Goal: Task Accomplishment & Management: Manage account settings

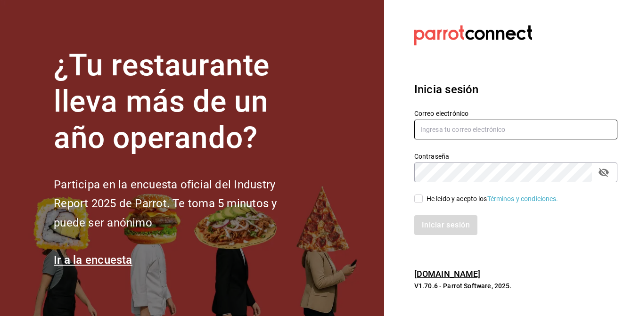
click at [447, 133] on input "text" at bounding box center [515, 130] width 203 height 20
type input "moisesvillalobosarroyo@gmail.com"
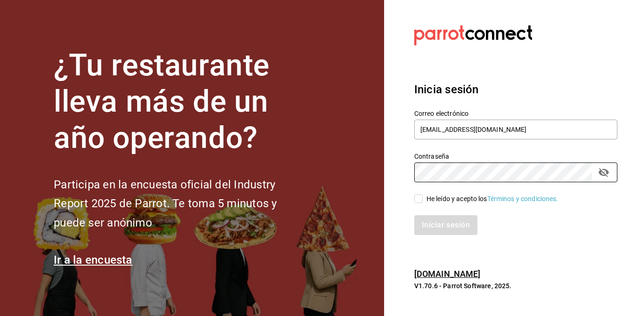
click at [419, 196] on input "He leído y acepto los Términos y condiciones." at bounding box center [418, 199] width 8 height 8
checkbox input "true"
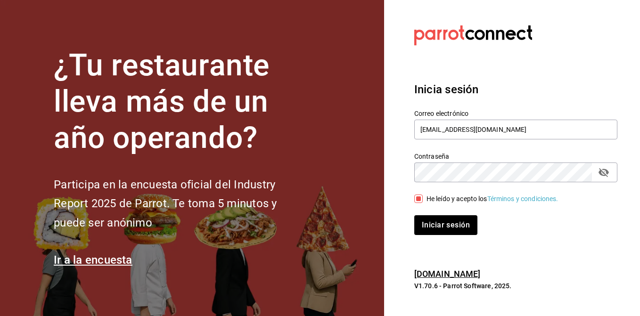
click at [602, 171] on icon "passwordField" at bounding box center [603, 172] width 10 height 9
click at [414, 215] on button "Iniciar sesión" at bounding box center [445, 225] width 63 height 20
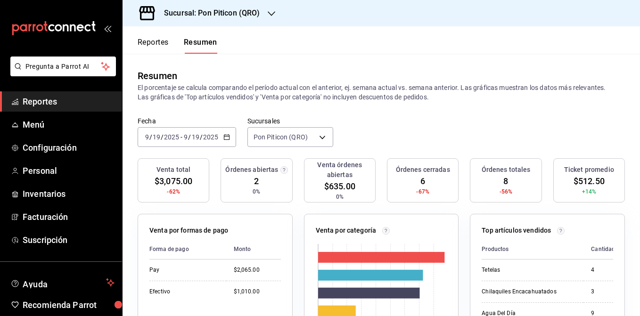
click at [240, 17] on h3 "Sucursal: Pon Piticon (QRO)" at bounding box center [208, 13] width 104 height 11
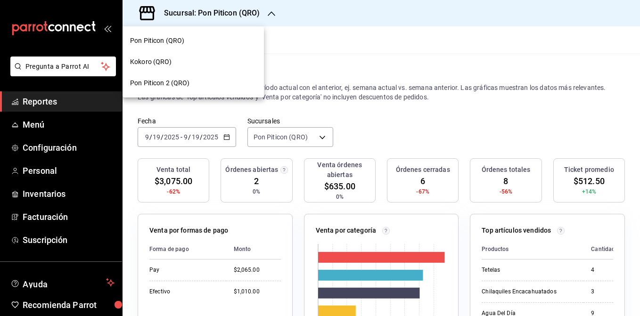
click at [193, 62] on div "Kokoro (QRO)" at bounding box center [193, 62] width 126 height 10
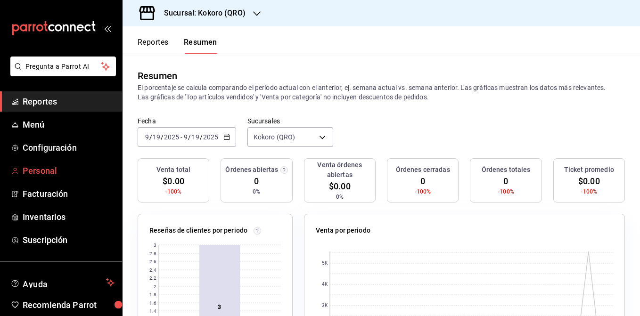
click at [51, 167] on span "Personal" at bounding box center [69, 170] width 92 height 13
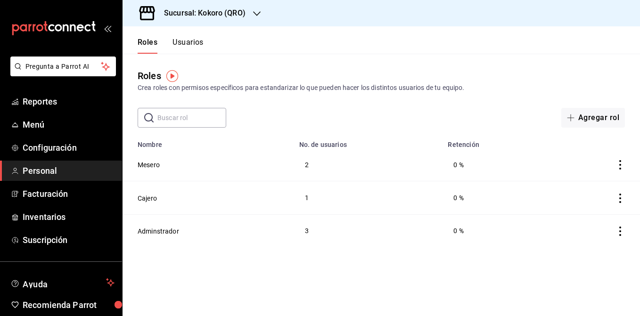
click at [192, 39] on button "Usuarios" at bounding box center [187, 46] width 31 height 16
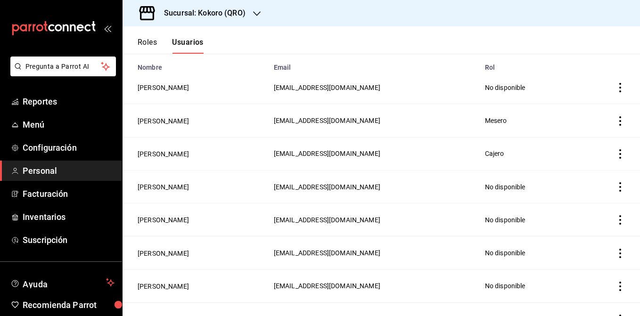
scroll to position [75, 0]
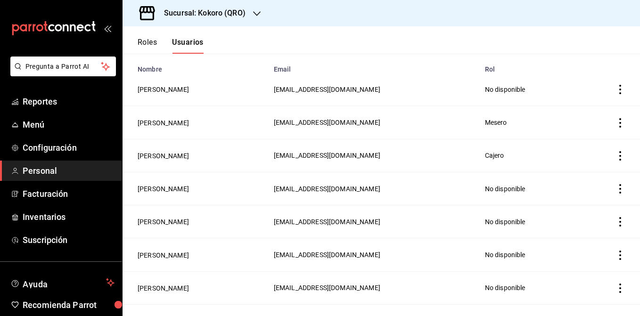
click at [618, 119] on icon "actions" at bounding box center [619, 122] width 9 height 9
click at [394, 107] on div at bounding box center [320, 158] width 640 height 316
click at [154, 120] on button "[PERSON_NAME]" at bounding box center [163, 122] width 51 height 9
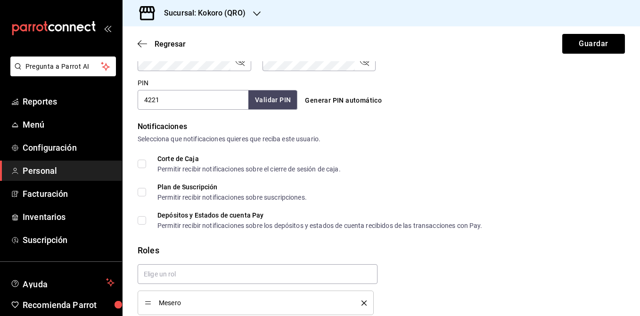
scroll to position [468, 0]
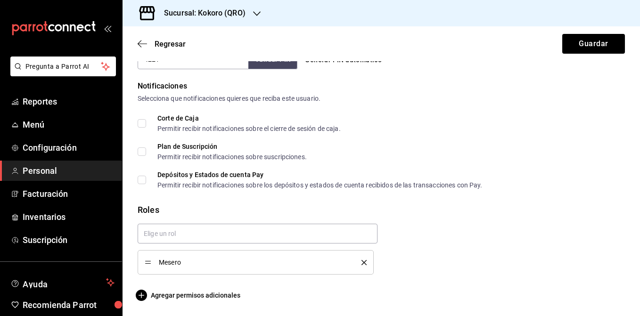
click at [166, 263] on span "Mesero" at bounding box center [253, 262] width 188 height 7
click at [198, 241] on input "text" at bounding box center [258, 234] width 240 height 20
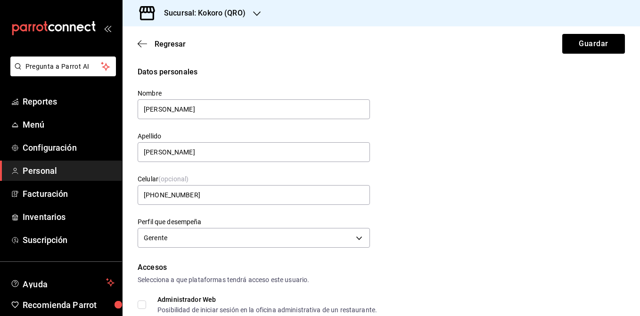
scroll to position [0, 0]
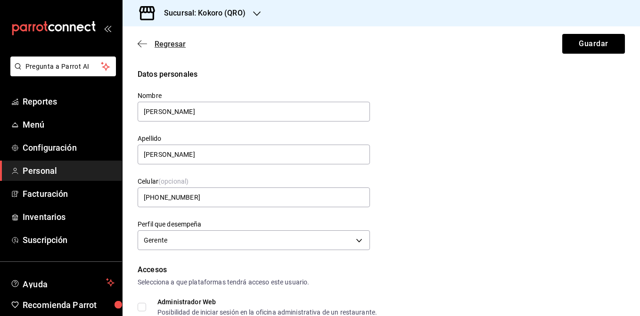
click at [141, 40] on icon "button" at bounding box center [142, 44] width 9 height 8
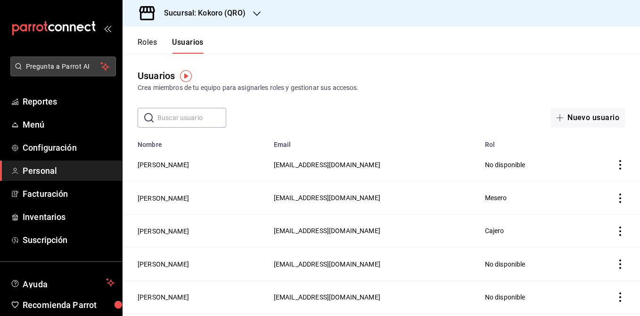
click at [51, 68] on span "Pregunta a Parrot AI" at bounding box center [63, 67] width 75 height 10
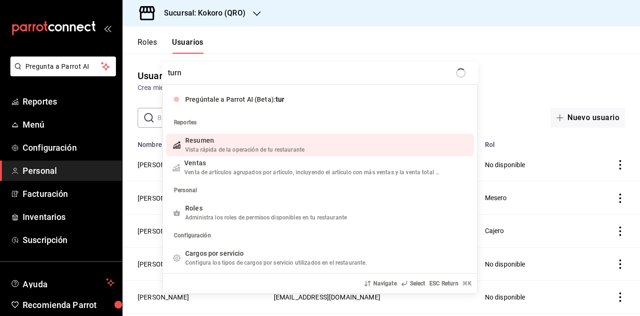
type input "turno"
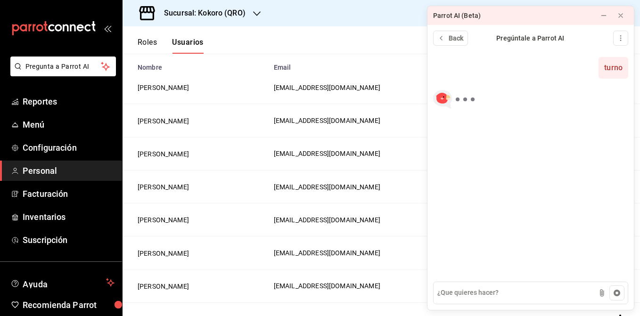
scroll to position [85, 0]
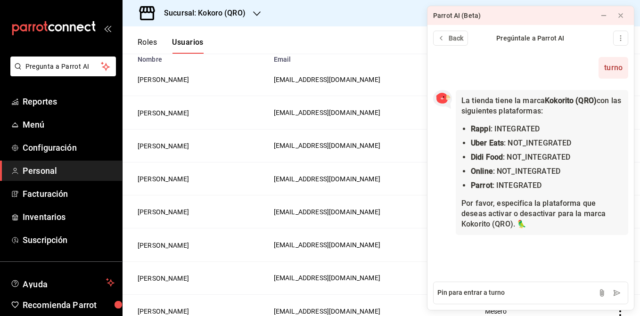
type textarea "Pin para entrar a turno"
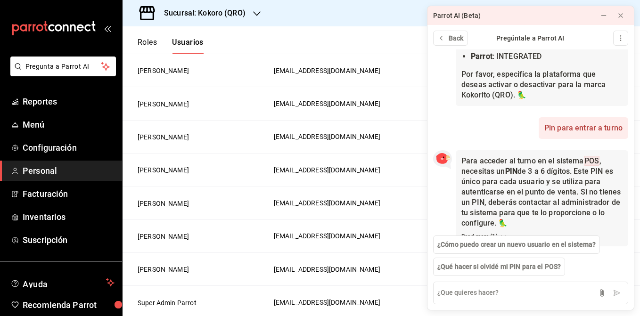
scroll to position [149, 0]
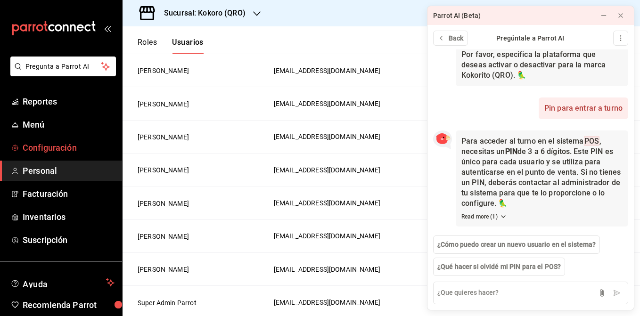
click at [74, 152] on span "Configuración" at bounding box center [69, 147] width 92 height 13
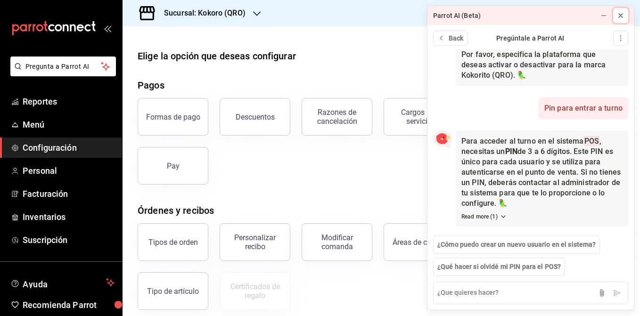
click at [622, 12] on icon at bounding box center [621, 16] width 8 height 8
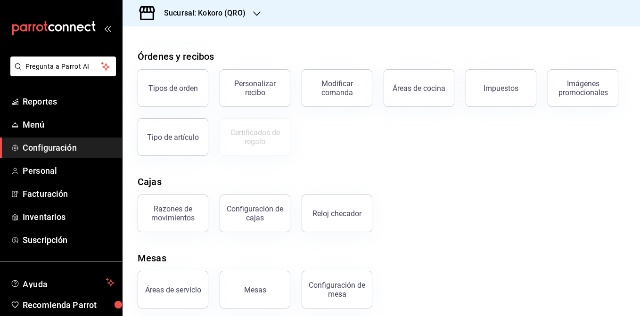
scroll to position [162, 0]
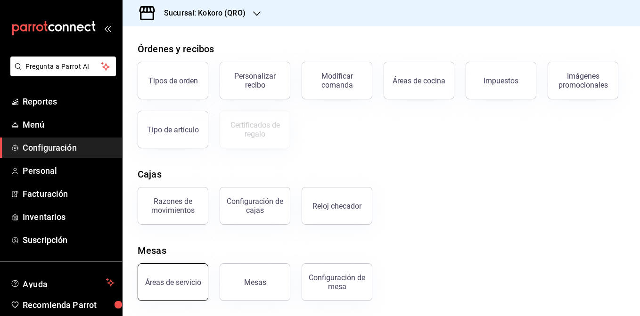
click at [163, 282] on div "Áreas de servicio" at bounding box center [173, 282] width 56 height 9
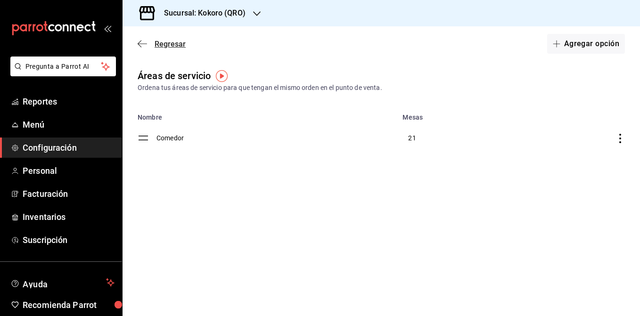
click at [141, 41] on icon "button" at bounding box center [142, 44] width 9 height 8
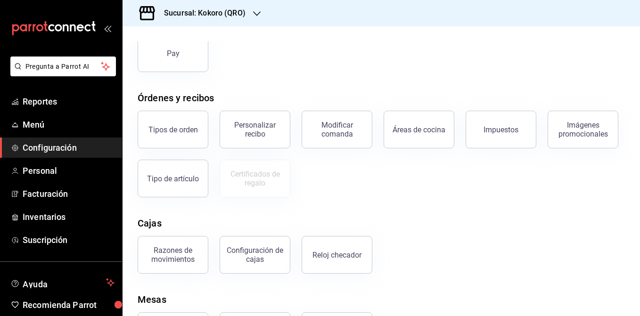
scroll to position [162, 0]
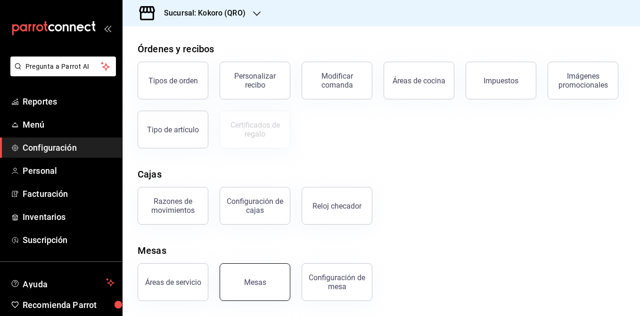
click at [284, 276] on button "Mesas" at bounding box center [255, 282] width 71 height 38
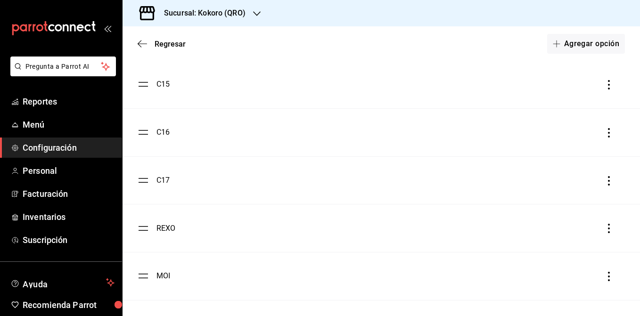
scroll to position [822, 0]
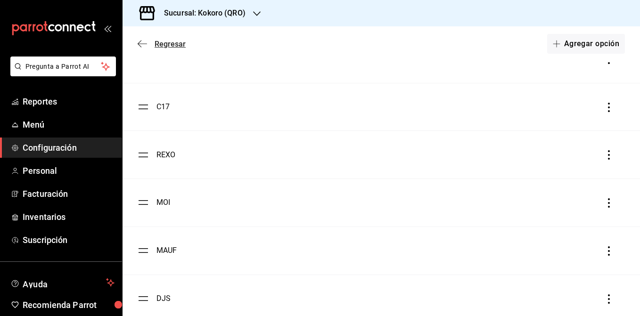
click at [138, 40] on icon "button" at bounding box center [142, 44] width 9 height 8
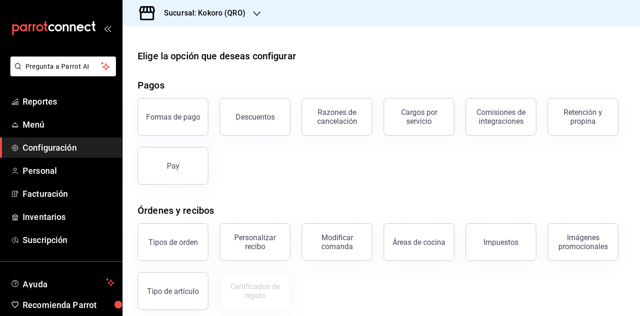
scroll to position [162, 0]
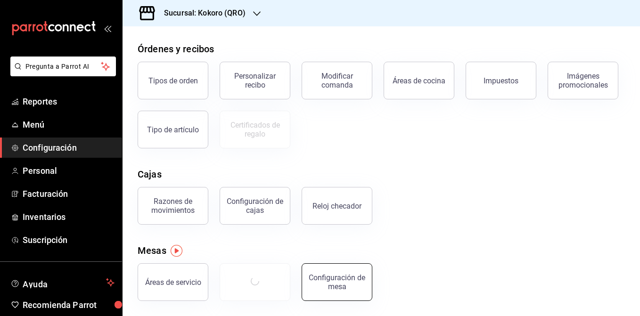
click at [343, 287] on div "Configuración de mesa" at bounding box center [337, 282] width 58 height 18
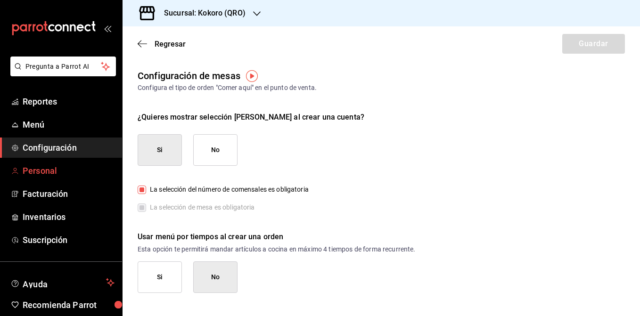
click at [41, 170] on span "Personal" at bounding box center [69, 170] width 92 height 13
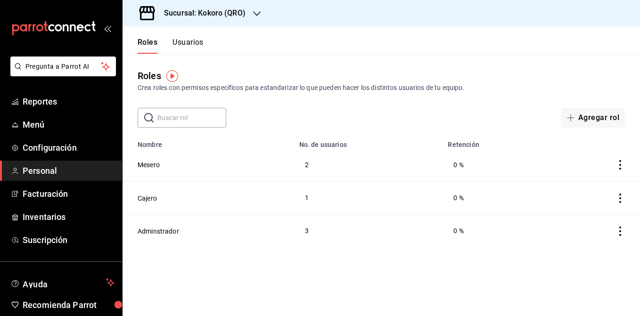
click at [179, 38] on button "Usuarios" at bounding box center [187, 46] width 31 height 16
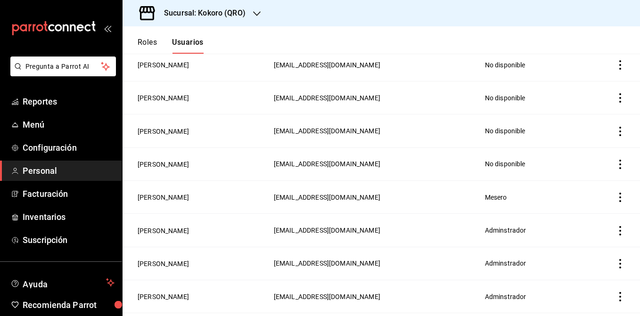
scroll to position [227, 0]
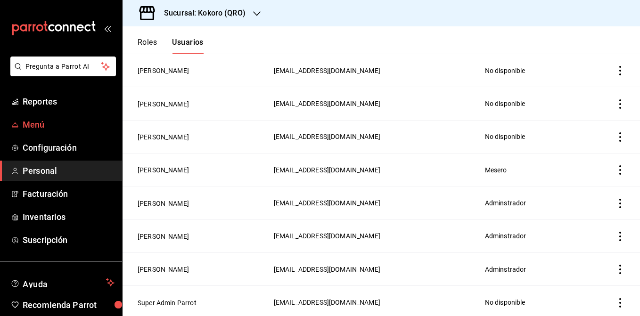
click at [49, 126] on span "Menú" at bounding box center [69, 124] width 92 height 13
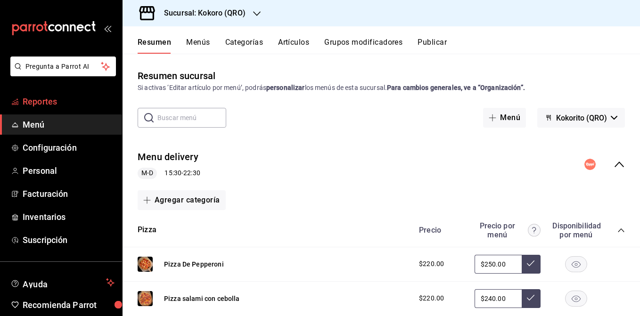
click at [43, 109] on link "Reportes" at bounding box center [61, 101] width 122 height 20
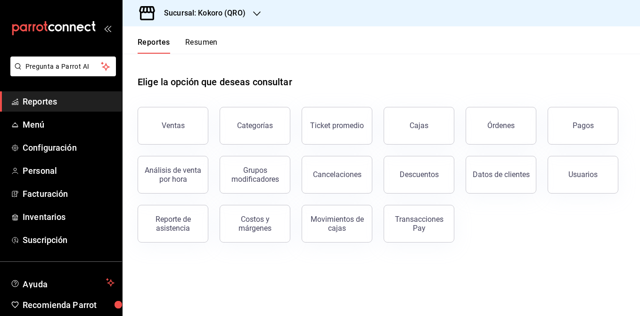
click at [181, 236] on button "Reporte de asistencia" at bounding box center [173, 224] width 71 height 38
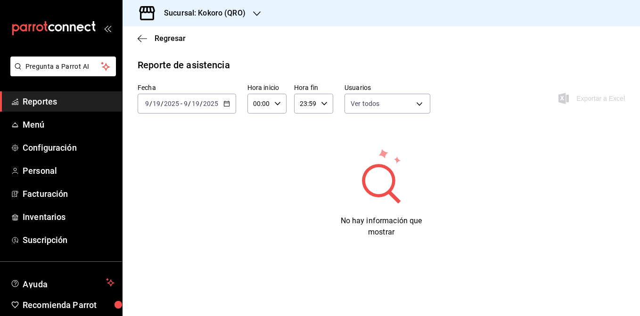
click at [79, 80] on li "Pregunta a Parrot AI" at bounding box center [61, 74] width 114 height 35
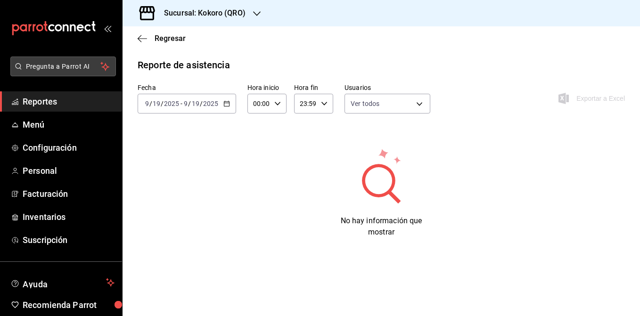
click at [79, 64] on span "Pregunta a Parrot AI" at bounding box center [63, 67] width 75 height 10
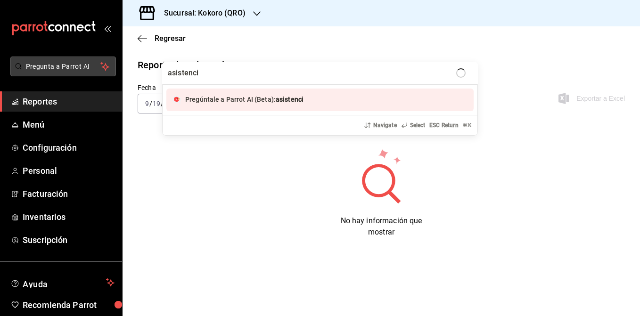
type input "asistencia"
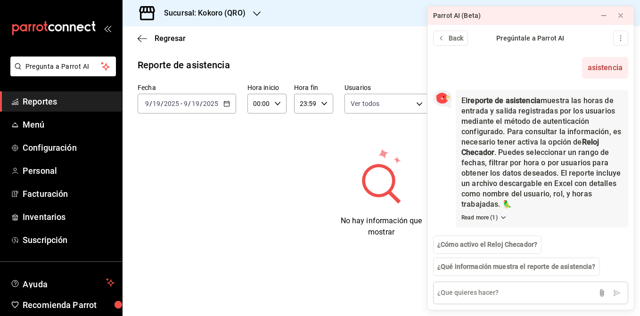
scroll to position [1, 0]
click at [520, 295] on textarea at bounding box center [530, 293] width 195 height 23
type textarea "reloj checador"
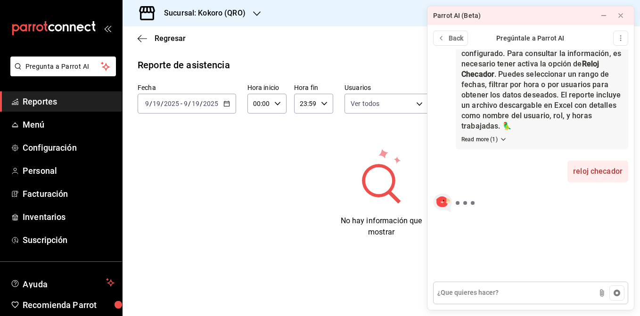
scroll to position [99, 0]
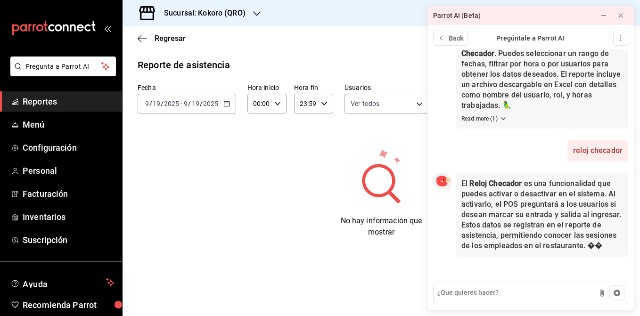
click at [213, 193] on div "No hay información que mostrar" at bounding box center [381, 192] width 487 height 90
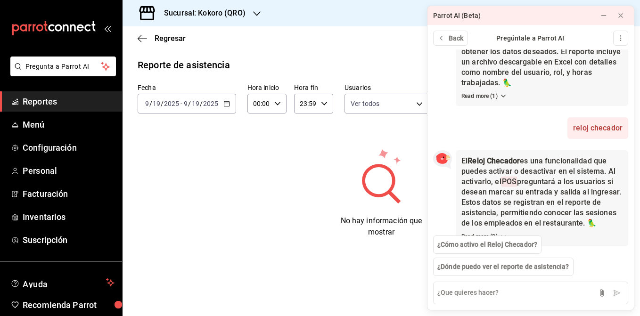
scroll to position [141, 0]
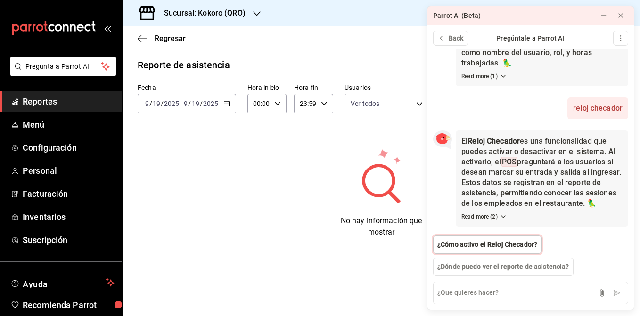
click at [481, 248] on span "¿Cómo activo el Reloj Checador?" at bounding box center [487, 245] width 100 height 10
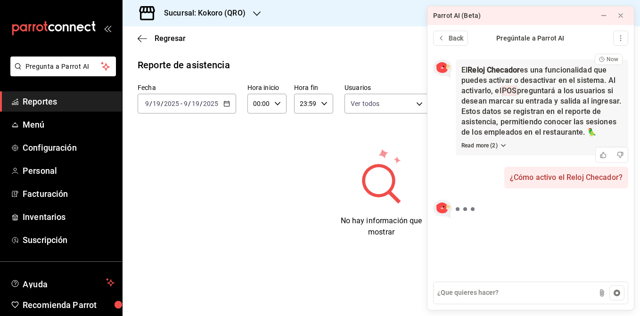
scroll to position [239, 0]
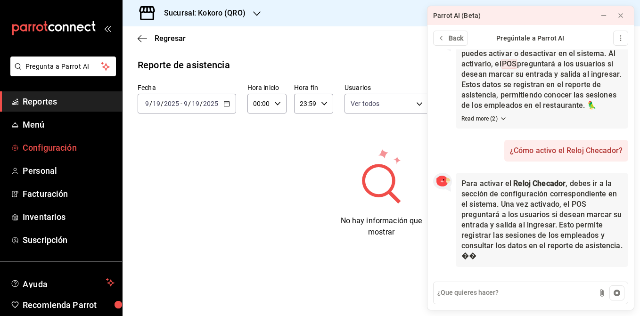
click at [85, 146] on span "Configuración" at bounding box center [69, 147] width 92 height 13
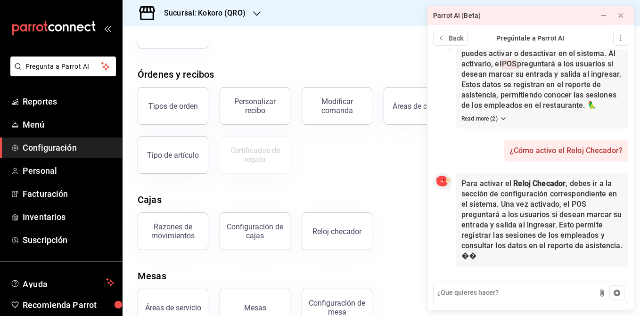
scroll to position [162, 0]
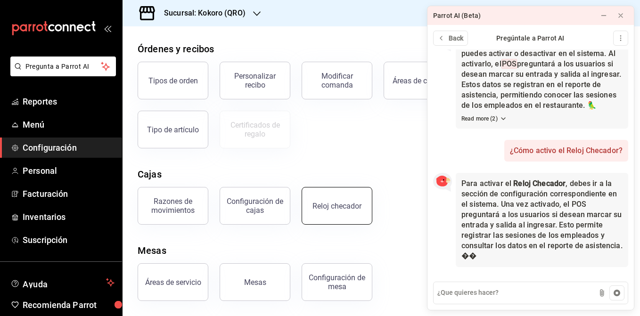
click at [337, 196] on button "Reloj checador" at bounding box center [336, 206] width 71 height 38
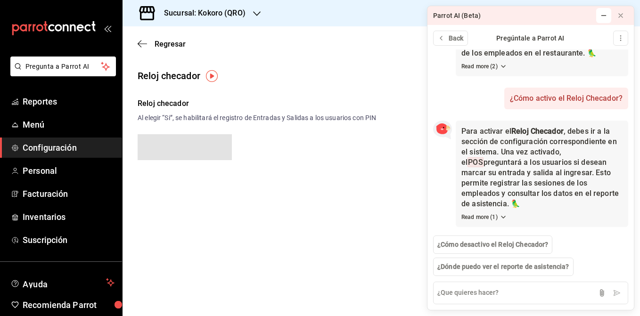
scroll to position [292, 0]
click at [605, 12] on icon at bounding box center [604, 16] width 8 height 8
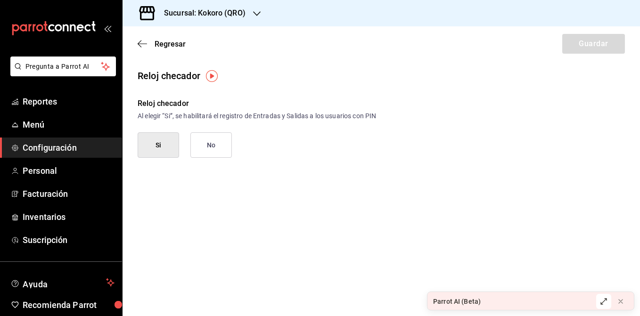
click at [162, 148] on button "Si" at bounding box center [158, 144] width 41 height 25
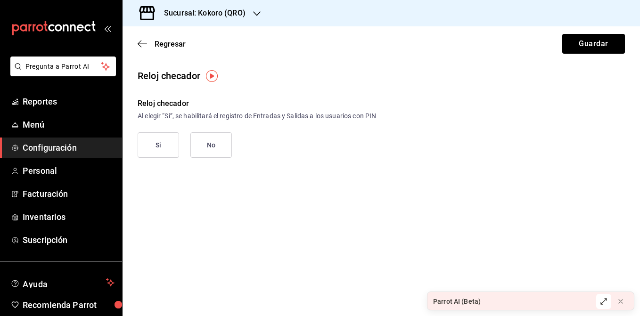
click at [162, 140] on button "Si" at bounding box center [158, 144] width 41 height 25
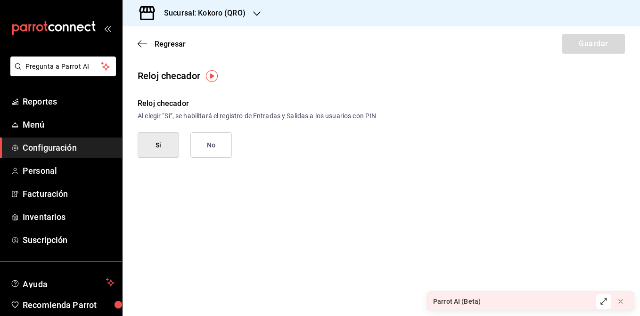
click at [162, 152] on button "Si" at bounding box center [158, 144] width 41 height 25
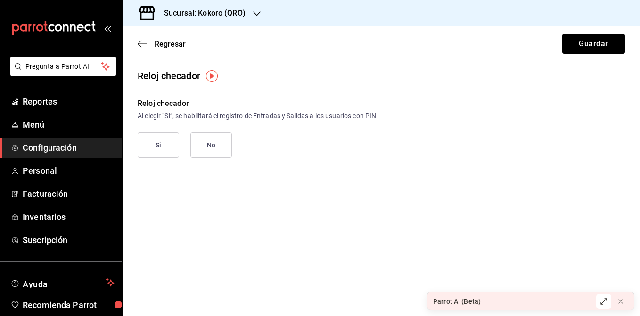
click at [212, 141] on button "No" at bounding box center [210, 144] width 41 height 25
click at [163, 151] on button "Si" at bounding box center [158, 144] width 41 height 25
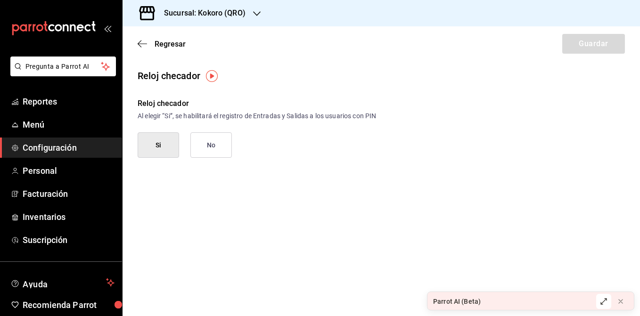
click at [529, 156] on div "Reloj checador Al elegir “Si”, se habilitará el registro de Entradas y Salidas …" at bounding box center [381, 128] width 487 height 60
click at [623, 297] on div at bounding box center [621, 301] width 8 height 9
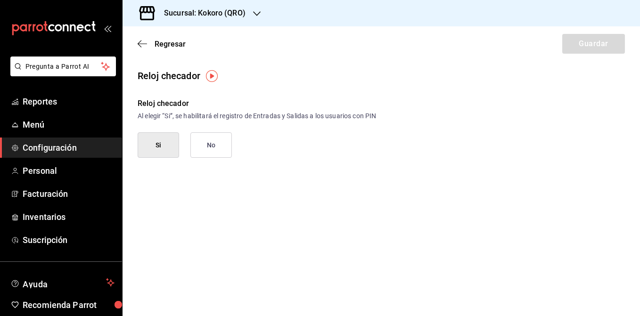
click at [215, 81] on img "button" at bounding box center [212, 76] width 12 height 12
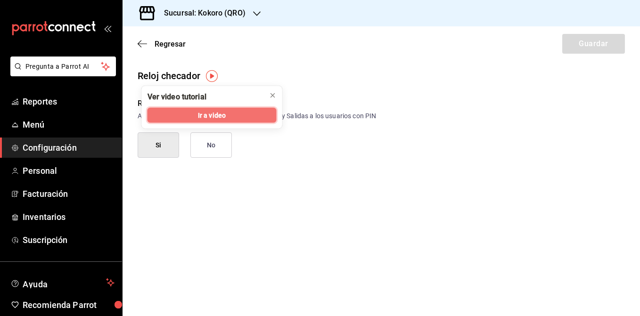
click at [214, 108] on button "Ir a video" at bounding box center [211, 115] width 129 height 15
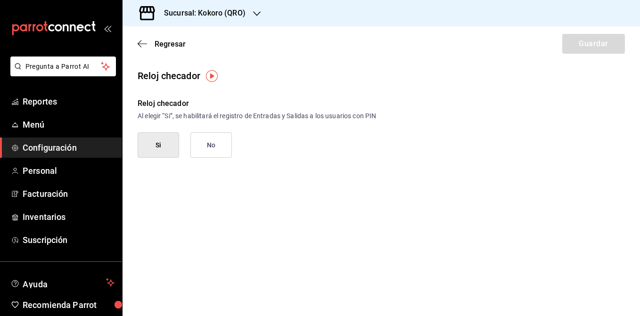
click at [213, 140] on button "No" at bounding box center [210, 144] width 41 height 25
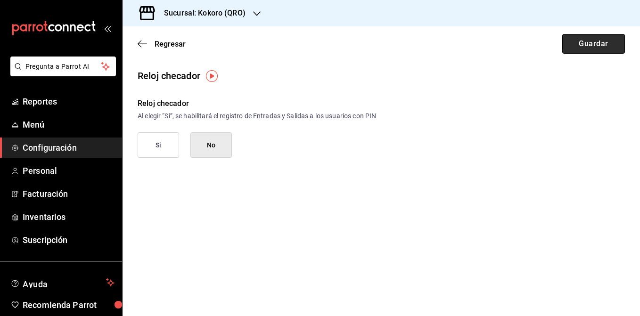
click at [587, 46] on button "Guardar" at bounding box center [593, 44] width 63 height 20
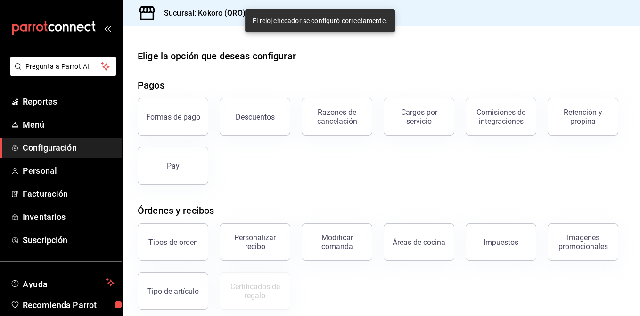
scroll to position [162, 0]
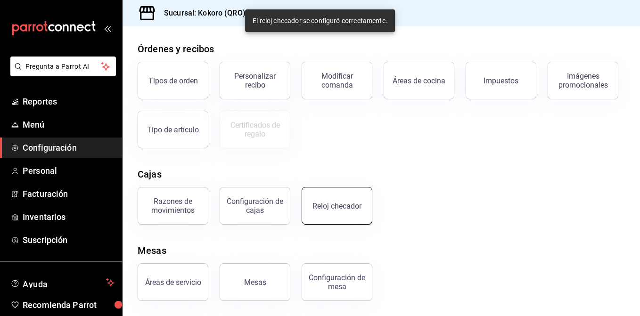
click at [350, 218] on button "Reloj checador" at bounding box center [336, 206] width 71 height 38
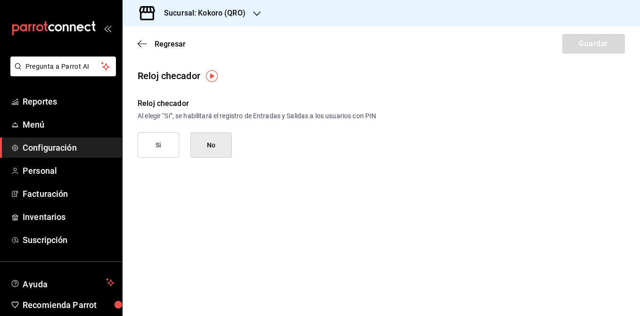
click at [166, 154] on button "Si" at bounding box center [158, 144] width 41 height 25
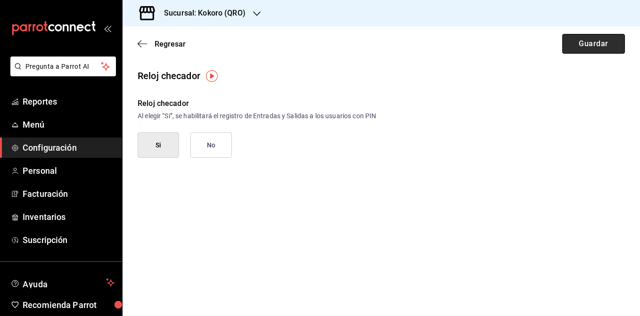
click at [574, 48] on button "Guardar" at bounding box center [593, 44] width 63 height 20
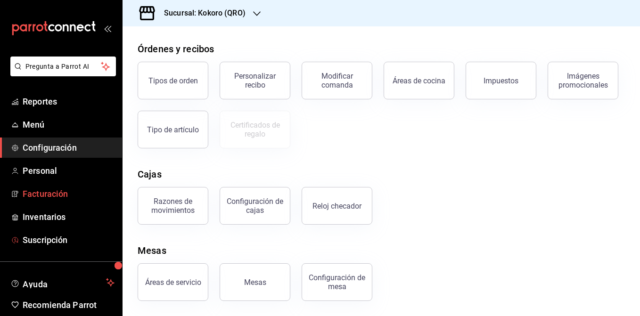
scroll to position [39, 0]
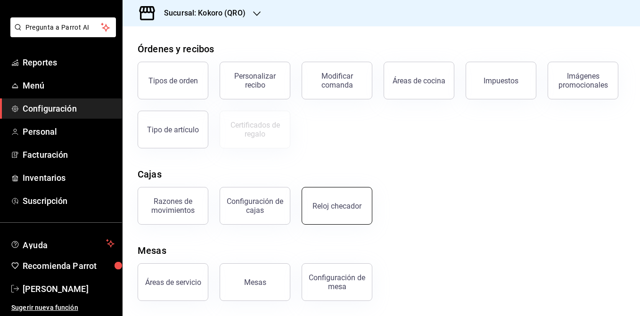
click at [325, 204] on div "Reloj checador" at bounding box center [336, 206] width 49 height 9
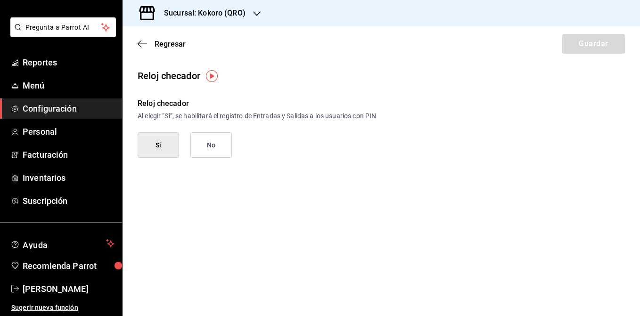
click at [144, 49] on div "Regresar Guardar" at bounding box center [380, 43] width 517 height 35
click at [143, 45] on icon "button" at bounding box center [142, 44] width 9 height 8
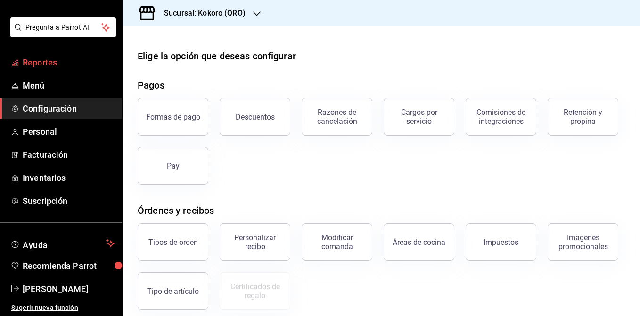
click at [69, 62] on span "Reportes" at bounding box center [69, 62] width 92 height 13
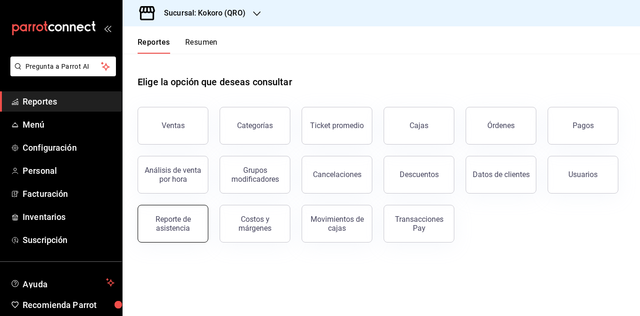
click at [139, 223] on div "Reporte de asistencia" at bounding box center [167, 218] width 82 height 49
click at [173, 237] on button "Reporte de asistencia" at bounding box center [173, 224] width 71 height 38
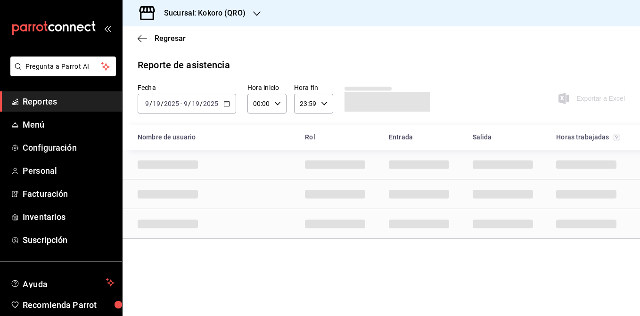
click at [227, 107] on div "[DATE] [DATE] - [DATE] [DATE]" at bounding box center [187, 104] width 98 height 20
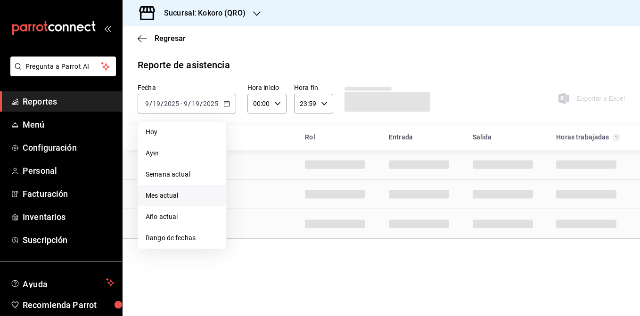
click at [173, 189] on li "Mes actual" at bounding box center [182, 195] width 88 height 21
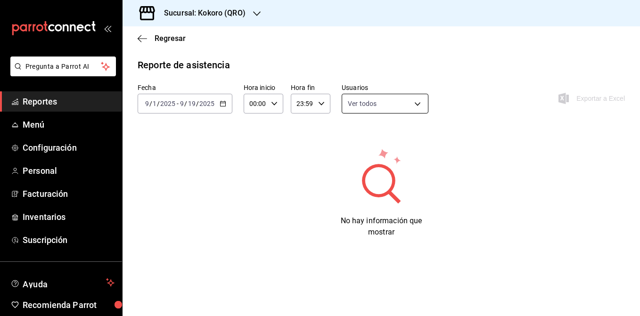
click at [358, 107] on body "Pregunta a Parrot AI Reportes Menú Configuración Personal Facturación Inventari…" at bounding box center [320, 158] width 640 height 316
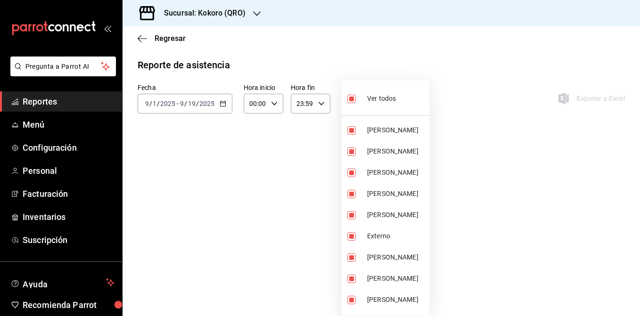
click at [463, 142] on div at bounding box center [320, 158] width 640 height 316
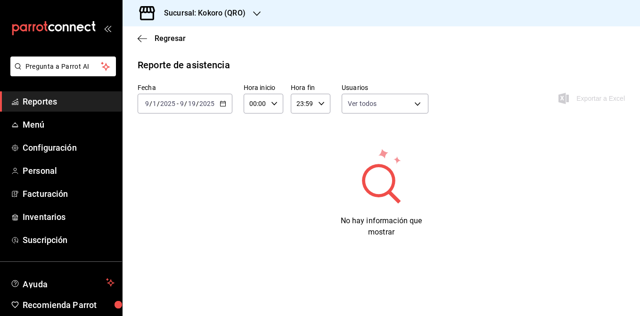
click at [226, 97] on div "[DATE] [DATE] - [DATE] [DATE]" at bounding box center [185, 104] width 95 height 20
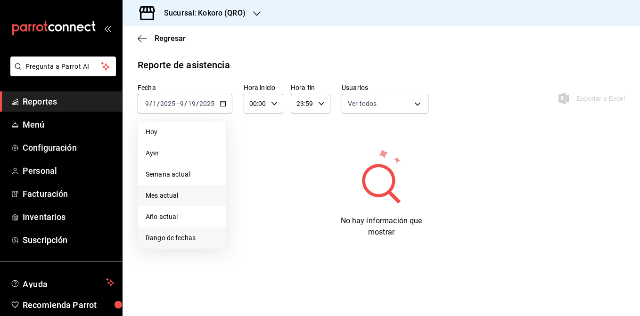
click at [185, 245] on li "Rango de fechas" at bounding box center [182, 238] width 88 height 21
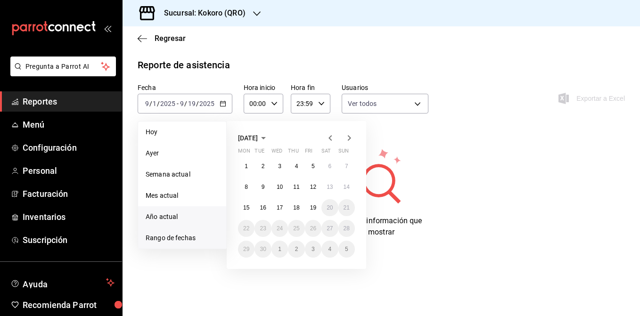
click at [191, 206] on li "Año actual" at bounding box center [182, 216] width 88 height 21
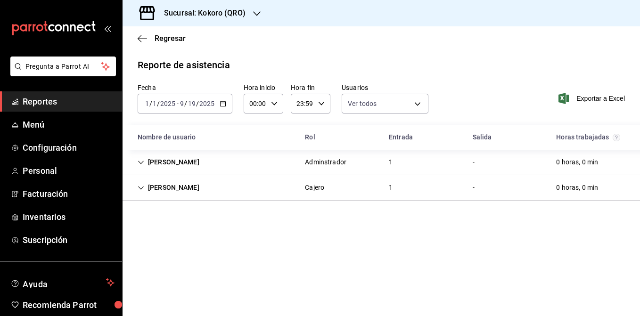
click at [613, 138] on circle "El total de horas trabajadas por usuario es el resultado de la suma redondeada …" at bounding box center [616, 137] width 7 height 7
click at [269, 244] on main "Regresar Reporte de asistencia Fecha [DATE] [DATE] - [DATE] [DATE] Hora inicio …" at bounding box center [380, 171] width 517 height 290
click at [226, 98] on div "[DATE] [DATE] - [DATE] [DATE]" at bounding box center [185, 104] width 95 height 20
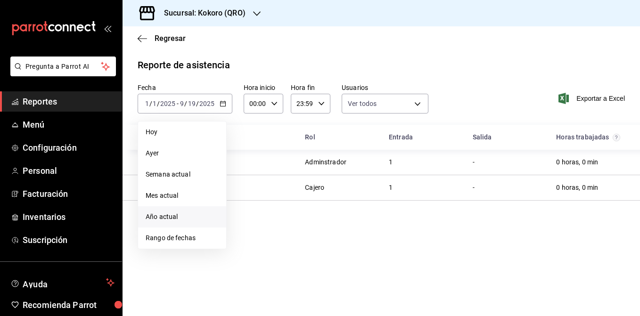
click at [300, 164] on div "Adminstrador" at bounding box center [325, 162] width 57 height 17
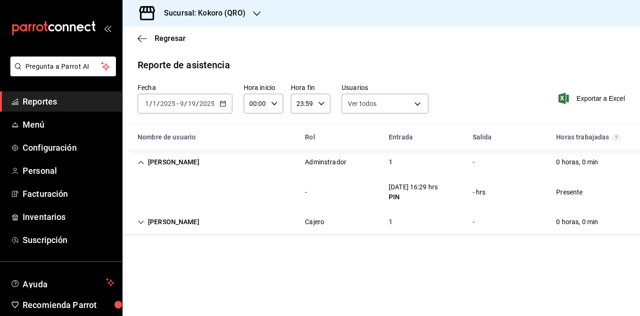
click at [372, 227] on div "[PERSON_NAME] 1 - 0 horas, 0 min" at bounding box center [380, 222] width 517 height 25
click at [70, 159] on ul "Reportes Menú Configuración Personal Facturación Inventarios Suscripción" at bounding box center [61, 170] width 122 height 159
click at [49, 173] on span "Personal" at bounding box center [69, 170] width 92 height 13
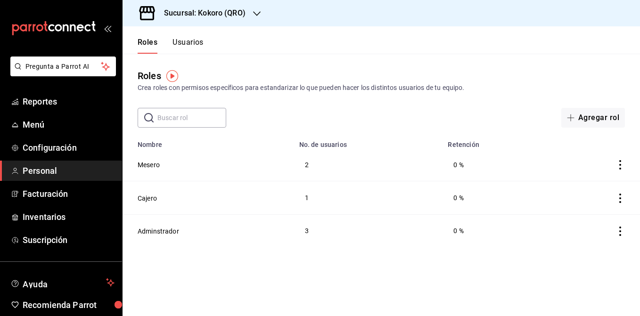
click at [184, 40] on button "Usuarios" at bounding box center [187, 46] width 31 height 16
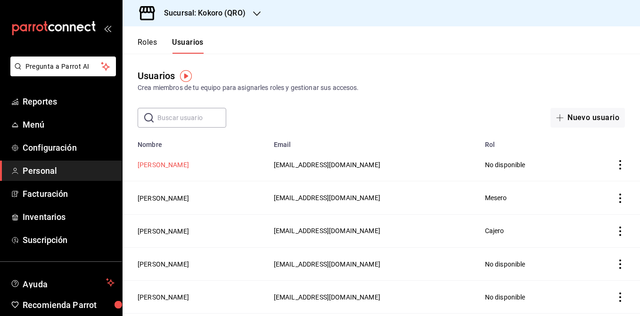
click at [147, 169] on button "[PERSON_NAME]" at bounding box center [163, 164] width 51 height 9
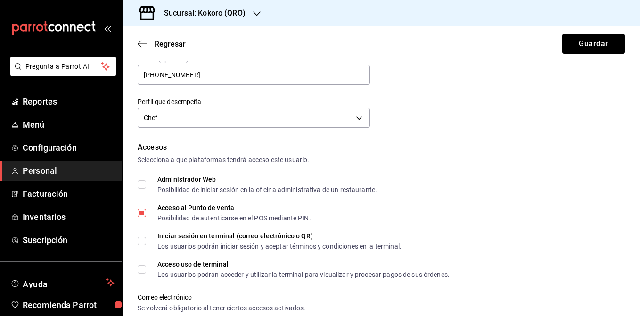
scroll to position [151, 0]
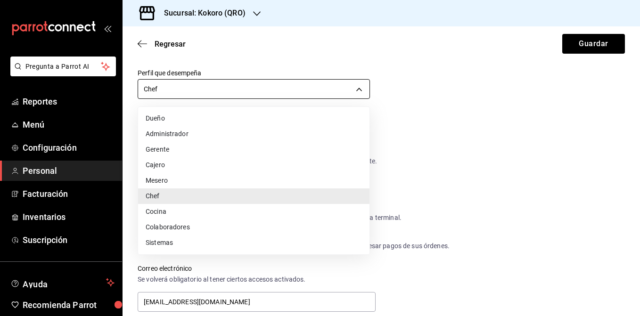
click at [239, 90] on body "Pregunta a Parrot AI Reportes Menú Configuración Personal Facturación Inventari…" at bounding box center [320, 158] width 640 height 316
click at [497, 96] on div at bounding box center [320, 158] width 640 height 316
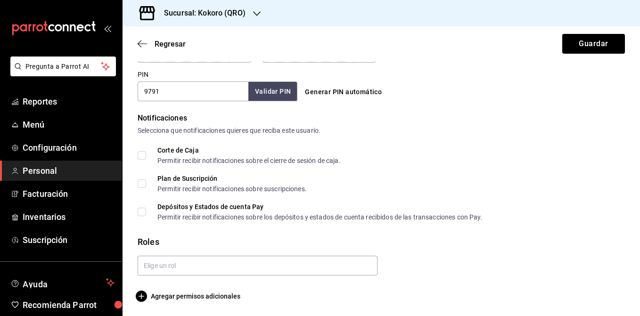
scroll to position [437, 0]
click at [190, 90] on input "9791" at bounding box center [193, 91] width 111 height 20
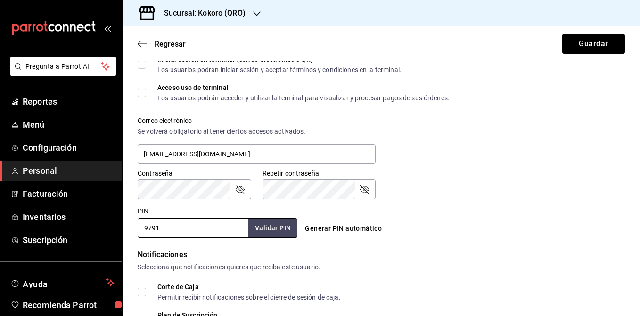
scroll to position [300, 0]
type input "1597"
click at [276, 226] on button "Validar PIN" at bounding box center [272, 228] width 50 height 20
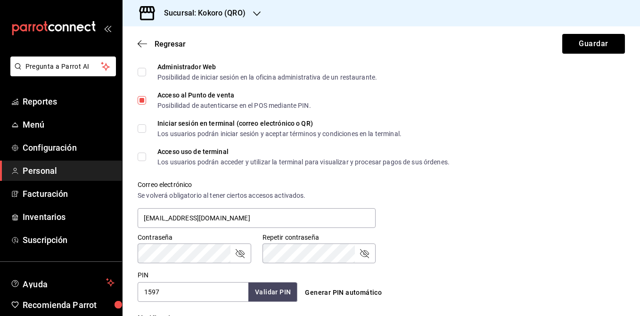
scroll to position [0, 0]
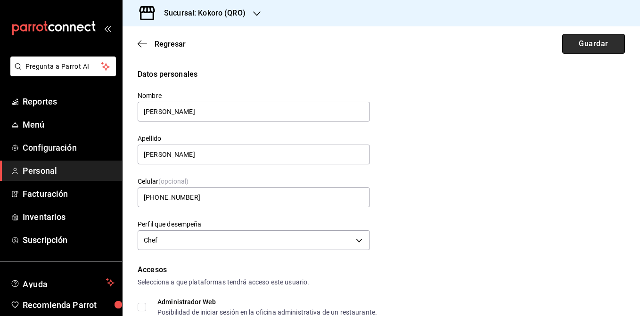
click at [583, 44] on button "Guardar" at bounding box center [593, 44] width 63 height 20
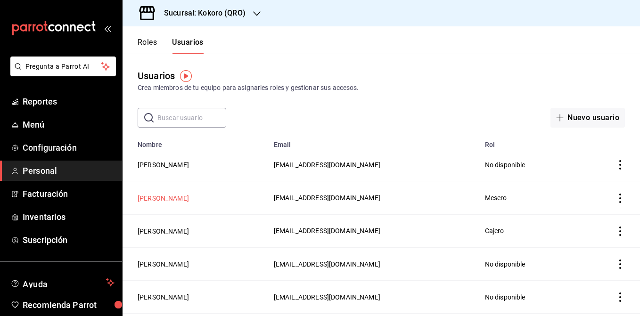
click at [151, 193] on td "[PERSON_NAME]" at bounding box center [195, 197] width 146 height 33
click at [154, 195] on button "[PERSON_NAME]" at bounding box center [163, 198] width 51 height 9
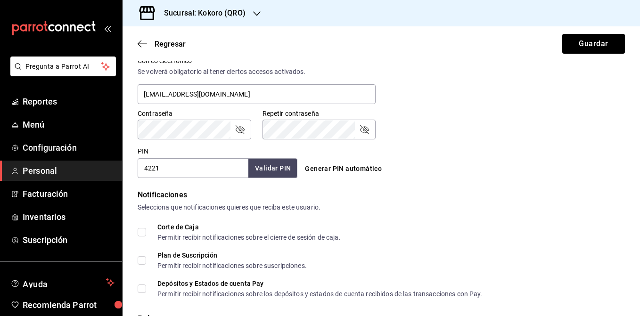
scroll to position [358, 0]
click at [204, 166] on input "4221" at bounding box center [193, 169] width 111 height 20
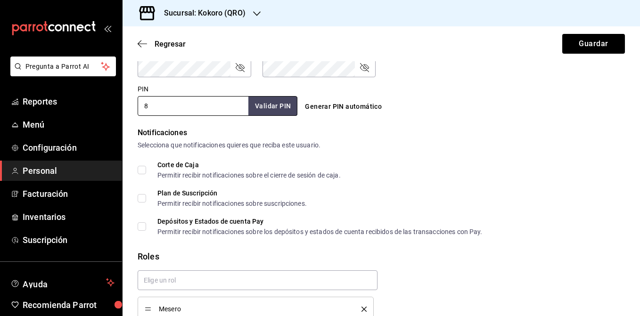
scroll to position [418, 0]
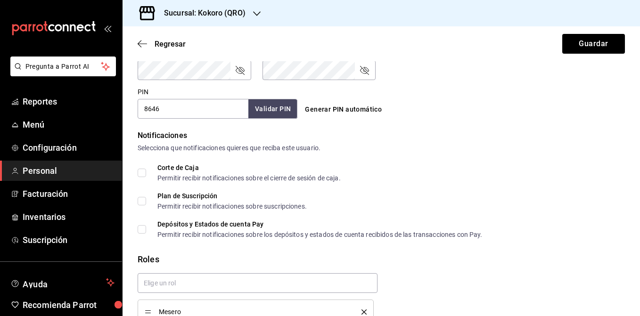
type input "8646"
click at [282, 104] on button "Validar PIN" at bounding box center [272, 109] width 50 height 20
click at [583, 37] on button "Guardar" at bounding box center [593, 44] width 63 height 20
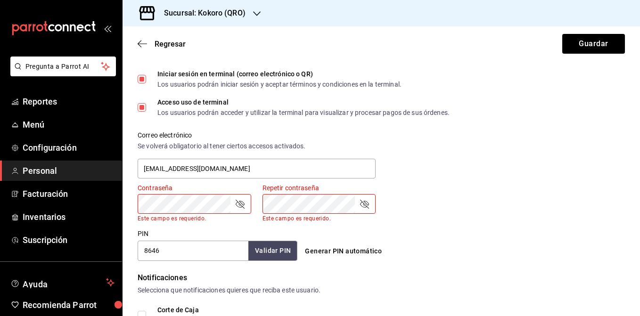
scroll to position [286, 0]
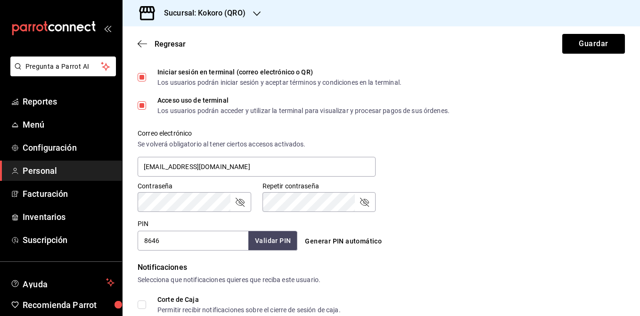
click at [237, 205] on icon "passwordField" at bounding box center [239, 201] width 11 height 11
click at [441, 202] on div "Contraseña Contraseña Repetir contraseña Repetir contraseña" at bounding box center [375, 191] width 498 height 41
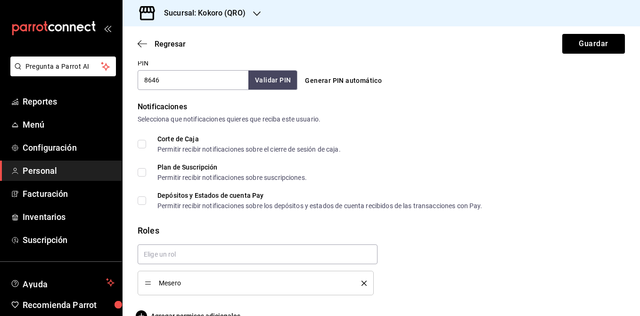
scroll to position [448, 0]
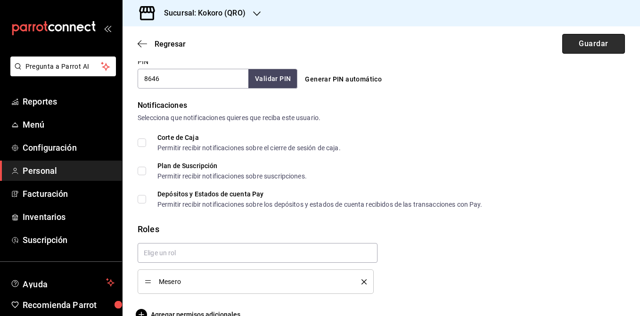
click at [590, 42] on button "Guardar" at bounding box center [593, 44] width 63 height 20
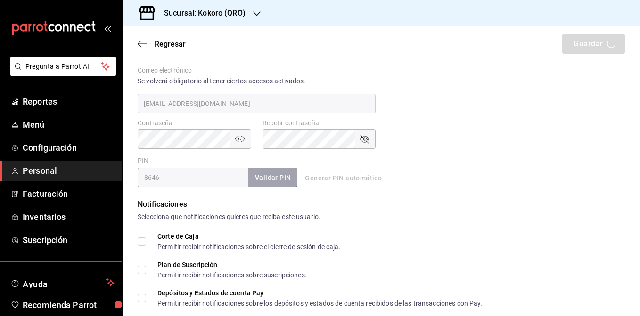
scroll to position [348, 0]
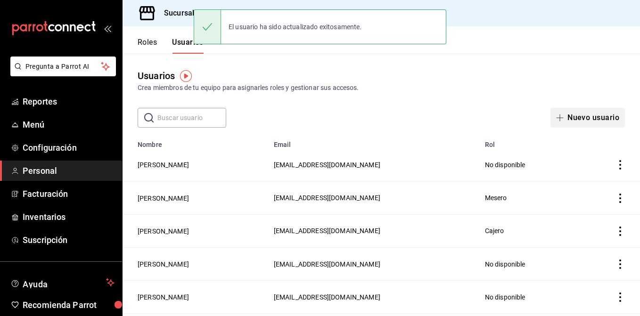
click at [608, 119] on button "Nuevo usuario" at bounding box center [587, 118] width 74 height 20
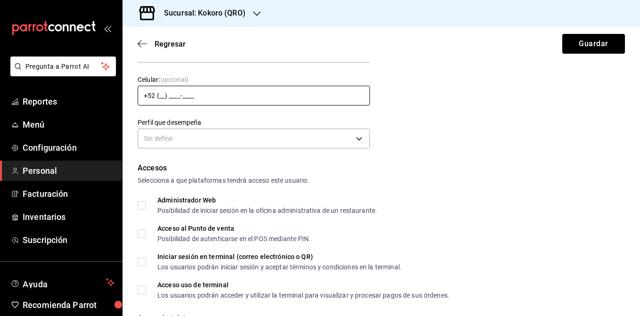
scroll to position [106, 0]
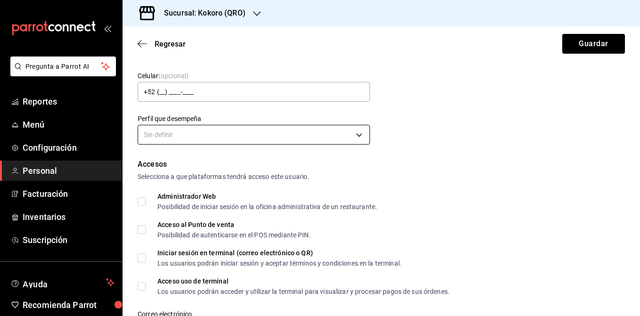
type input "[PERSON_NAME]"
click at [222, 138] on body "Pregunta a Parrot AI Reportes Menú Configuración Personal Facturación Inventari…" at bounding box center [320, 158] width 640 height 316
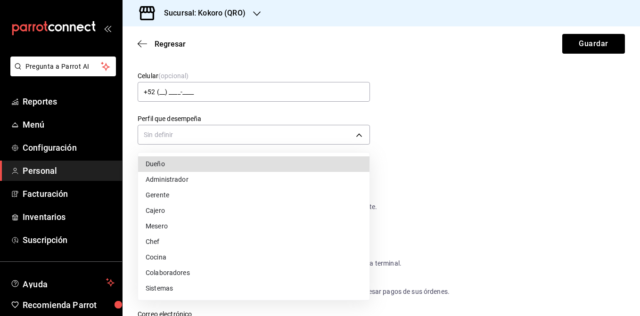
click at [222, 212] on li "Cajero" at bounding box center [253, 211] width 231 height 16
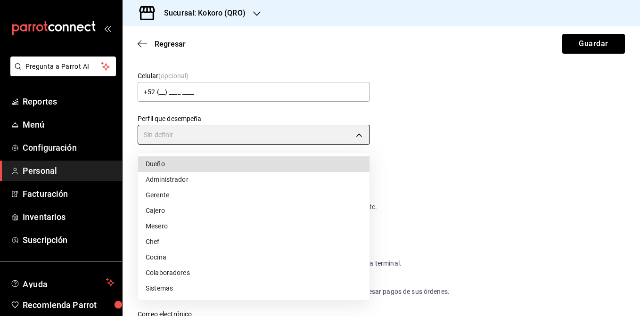
type input "CASHIER"
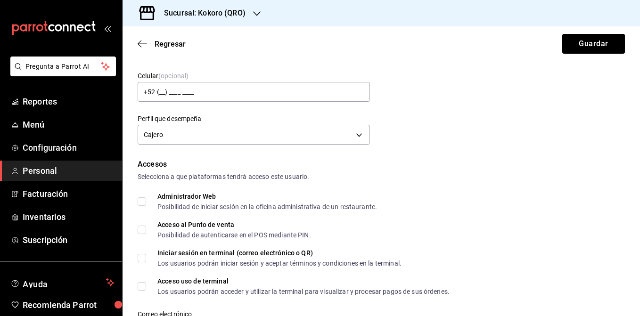
click at [445, 157] on form "Datos personales Nombre [PERSON_NAME] Apellido Celular (opcional) +52 (__) ____…" at bounding box center [381, 297] width 487 height 669
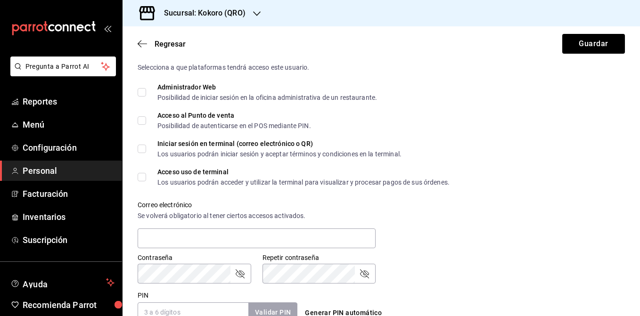
scroll to position [226, 0]
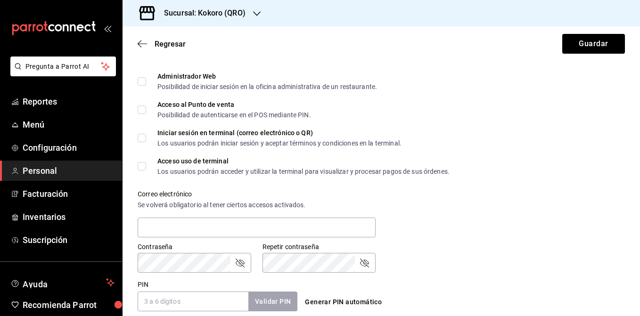
click at [151, 78] on span "Administrador Web Posibilidad de iniciar sesión en la oficina administrativa de…" at bounding box center [261, 81] width 231 height 17
click at [146, 78] on input "Administrador Web Posibilidad de iniciar sesión en la oficina administrativa de…" at bounding box center [142, 81] width 8 height 8
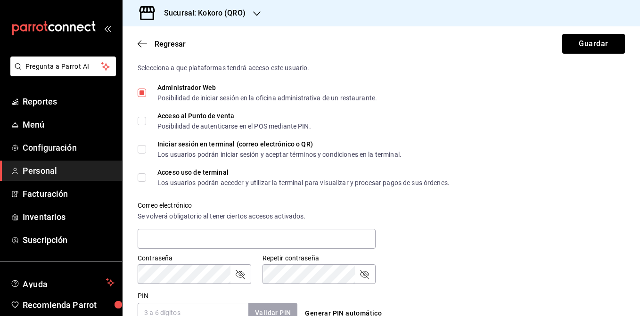
scroll to position [213, 0]
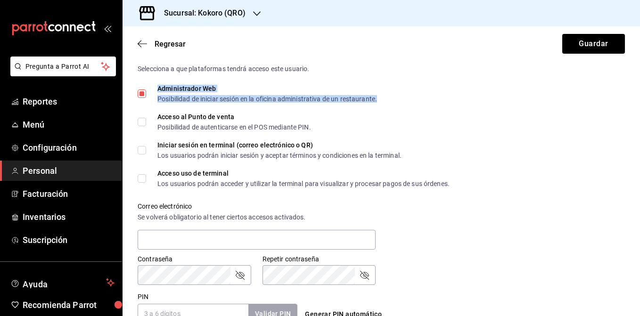
click at [166, 94] on div "Administrador Web Posibilidad de iniciar sesión en la oficina administrativa de…" at bounding box center [267, 93] width 220 height 17
click at [144, 93] on input "Administrador Web Posibilidad de iniciar sesión en la oficina administrativa de…" at bounding box center [142, 94] width 8 height 8
checkbox input "false"
click at [145, 124] on input "Acceso al Punto de venta Posibilidad de autenticarse en el POS mediante PIN." at bounding box center [142, 122] width 8 height 8
checkbox input "true"
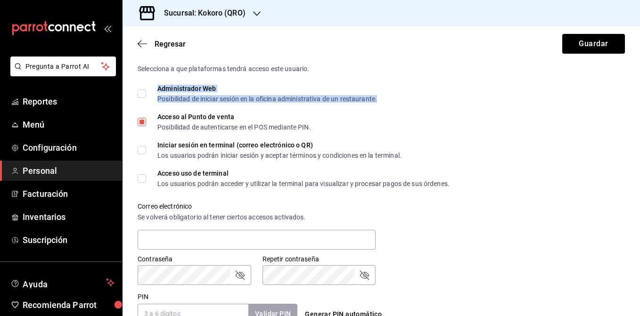
click at [145, 179] on input "Acceso uso de terminal Los usuarios podrán acceder y utilizar la terminal para …" at bounding box center [142, 178] width 8 height 8
checkbox input "true"
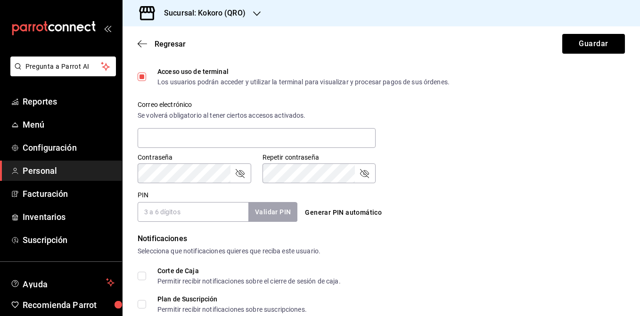
scroll to position [317, 0]
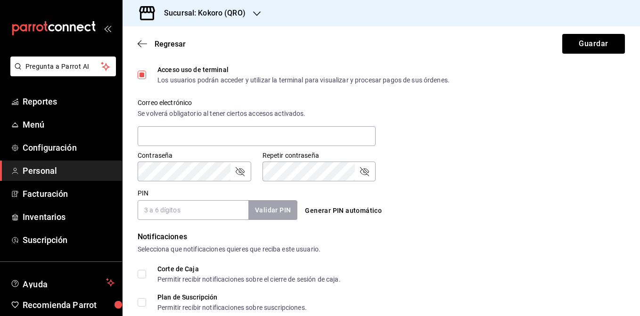
click at [214, 207] on input "PIN" at bounding box center [193, 210] width 111 height 20
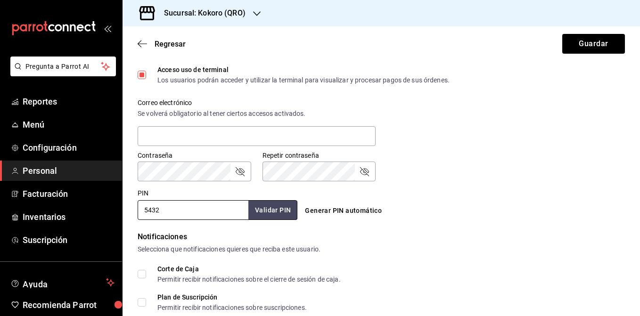
type input "5432"
click at [276, 221] on form "Datos personales Nombre [PERSON_NAME] Apellido Celular (opcional) +52 (__) ____…" at bounding box center [381, 86] width 487 height 669
click at [276, 206] on button "Validar PIN" at bounding box center [272, 210] width 50 height 20
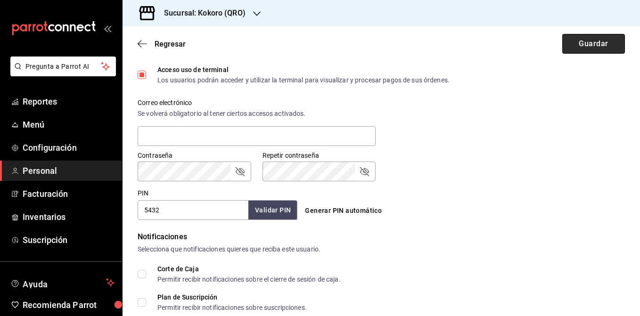
click at [599, 51] on button "Guardar" at bounding box center [593, 44] width 63 height 20
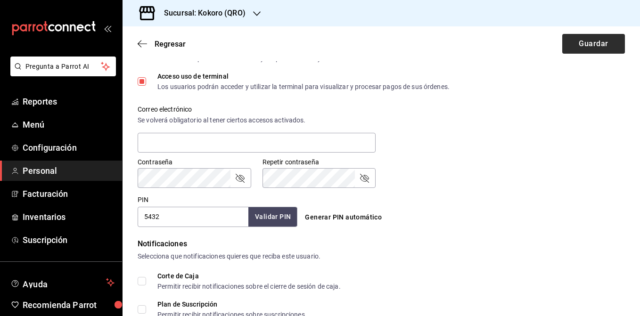
scroll to position [0, 0]
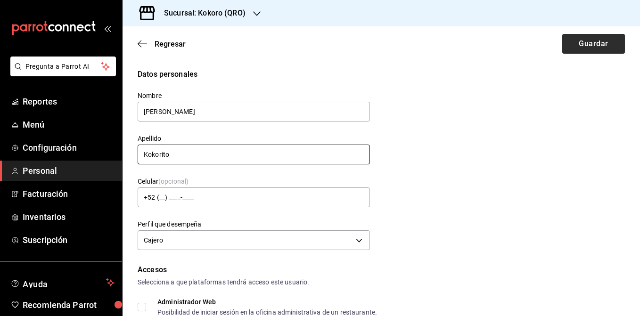
type input "Kokorito"
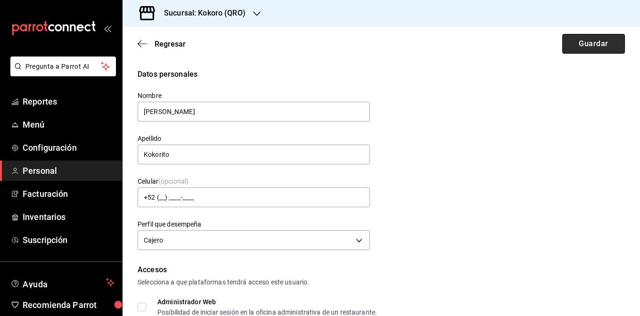
click at [580, 46] on button "Guardar" at bounding box center [593, 44] width 63 height 20
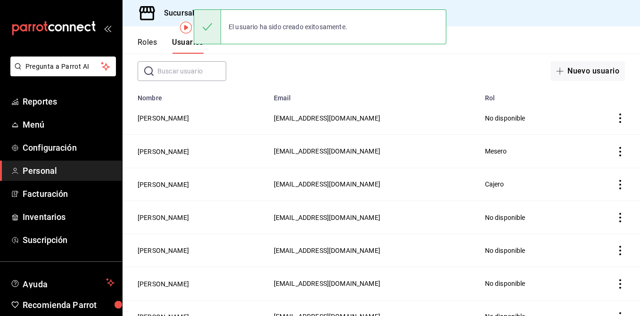
scroll to position [49, 0]
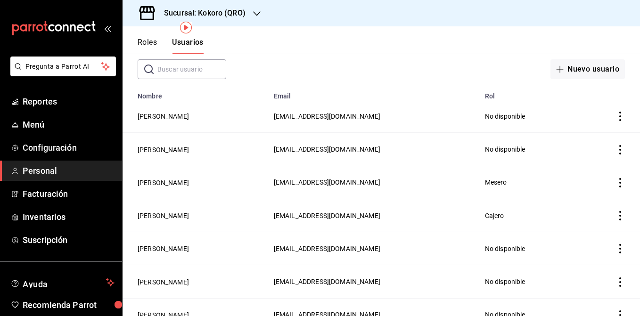
click at [624, 215] on icon "actions" at bounding box center [619, 215] width 9 height 9
click at [601, 225] on li "Eliminar" at bounding box center [585, 228] width 79 height 26
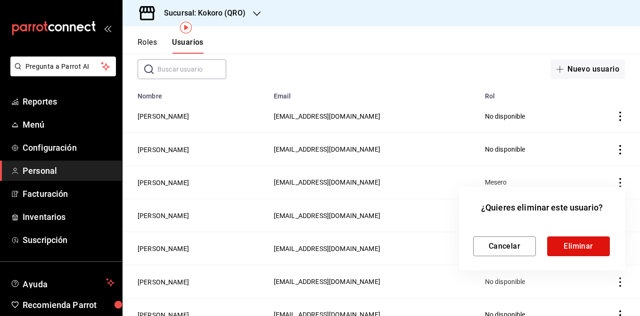
click at [574, 241] on button "Eliminar" at bounding box center [578, 246] width 63 height 20
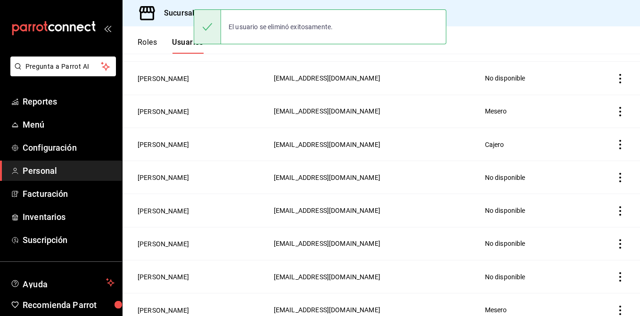
scroll to position [121, 0]
click at [243, 13] on div "El usuario se eliminó exitosamente." at bounding box center [320, 26] width 252 height 35
click at [174, 14] on h3 "Sucursal: Kokoro (QRO)" at bounding box center [200, 13] width 89 height 11
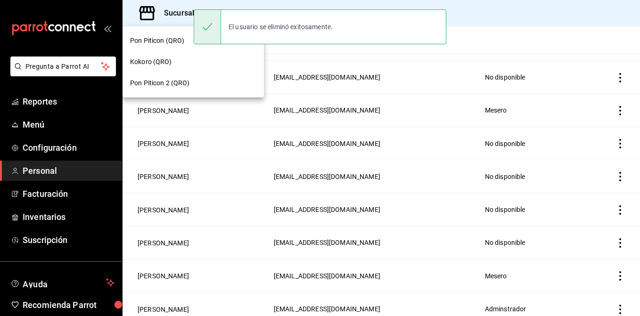
click at [474, 48] on div at bounding box center [320, 158] width 640 height 316
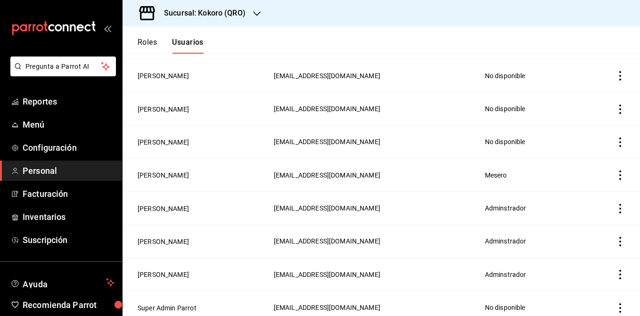
scroll to position [215, 0]
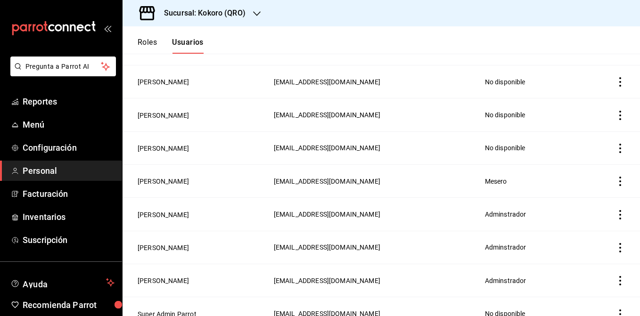
click at [618, 186] on td "employeesTable" at bounding box center [608, 181] width 61 height 33
click at [618, 177] on icon "actions" at bounding box center [619, 181] width 9 height 9
click at [592, 190] on span "Eliminar" at bounding box center [586, 193] width 24 height 8
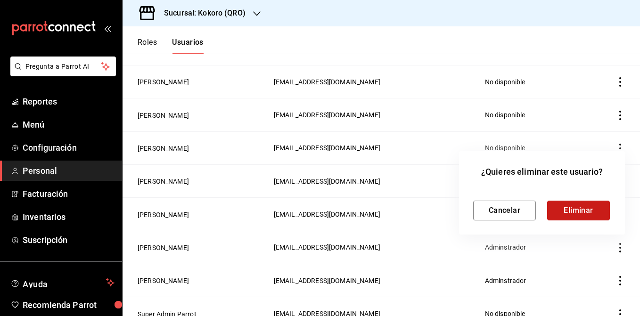
click at [581, 202] on button "Eliminar" at bounding box center [578, 211] width 63 height 20
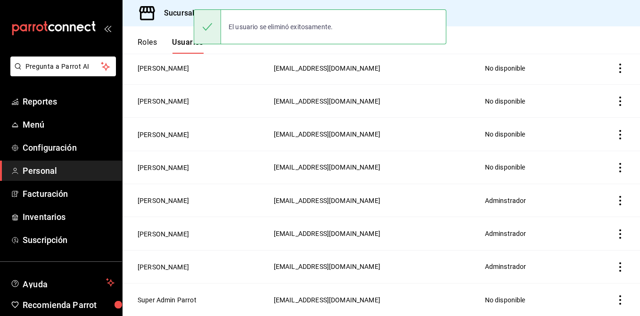
scroll to position [194, 0]
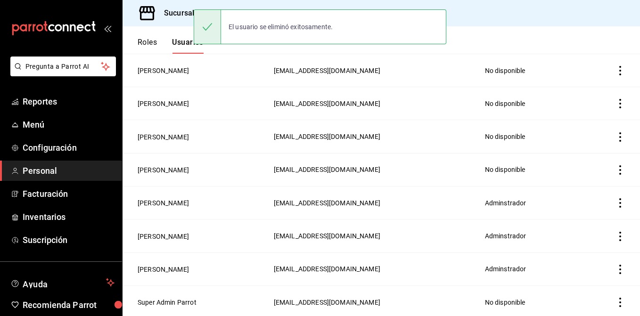
click at [617, 169] on icon "actions" at bounding box center [619, 169] width 9 height 9
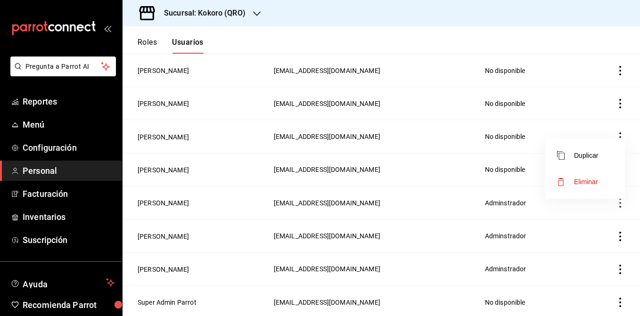
click at [596, 183] on span "Eliminar" at bounding box center [586, 182] width 24 height 8
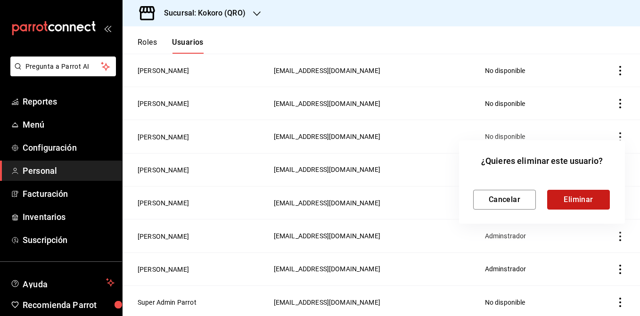
click at [595, 195] on button "Eliminar" at bounding box center [578, 200] width 63 height 20
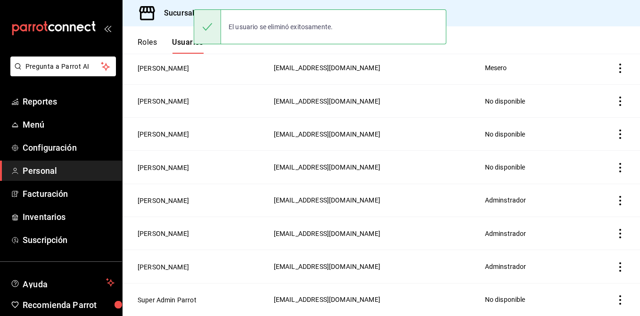
scroll to position [161, 0]
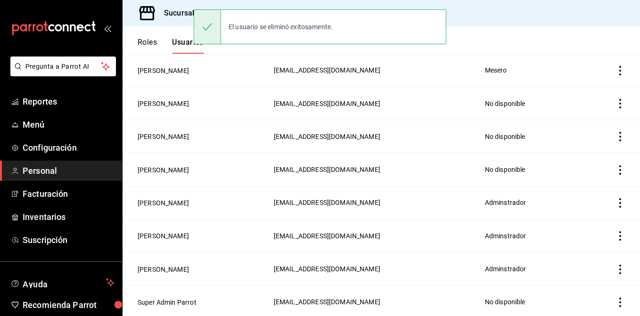
click at [627, 132] on td "employeesTable" at bounding box center [608, 136] width 61 height 33
click at [620, 132] on icon "actions" at bounding box center [619, 136] width 9 height 9
click at [602, 152] on li "Eliminar" at bounding box center [585, 149] width 79 height 26
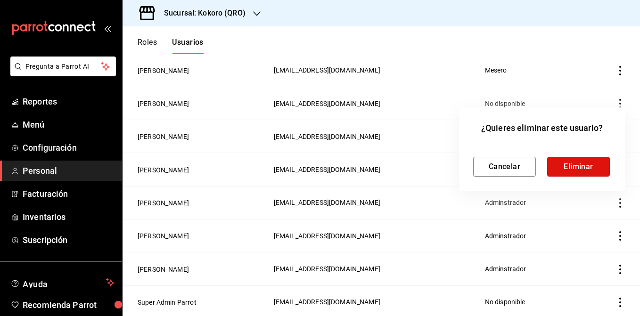
click at [579, 168] on button "Eliminar" at bounding box center [578, 167] width 63 height 20
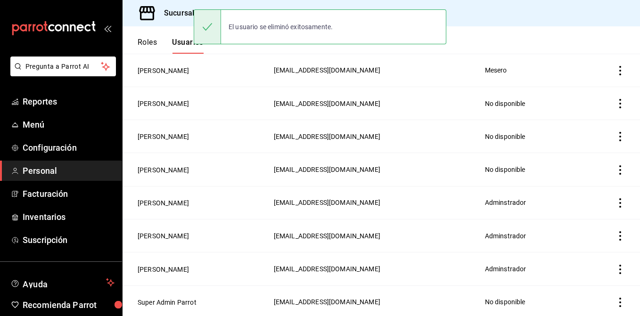
scroll to position [128, 0]
click at [617, 168] on icon "actions" at bounding box center [619, 168] width 9 height 9
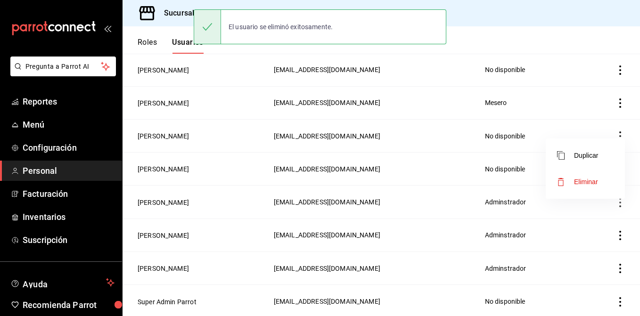
click at [583, 177] on span "Eliminar" at bounding box center [577, 181] width 41 height 11
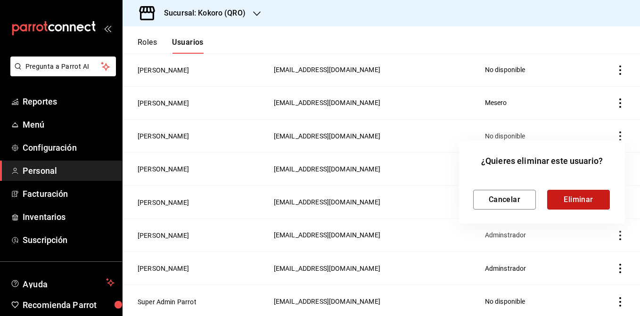
click at [582, 192] on button "Eliminar" at bounding box center [578, 200] width 63 height 20
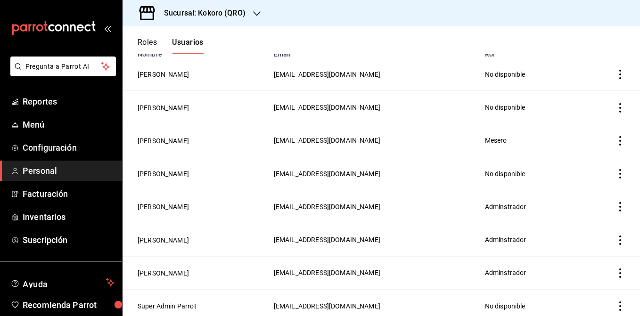
scroll to position [86, 0]
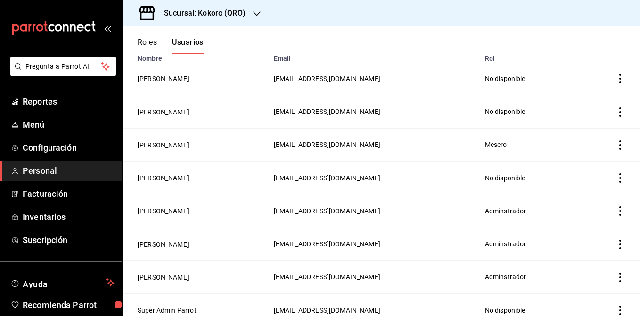
click at [619, 174] on icon "actions" at bounding box center [619, 177] width 9 height 9
click at [584, 192] on span "Eliminar" at bounding box center [586, 191] width 24 height 8
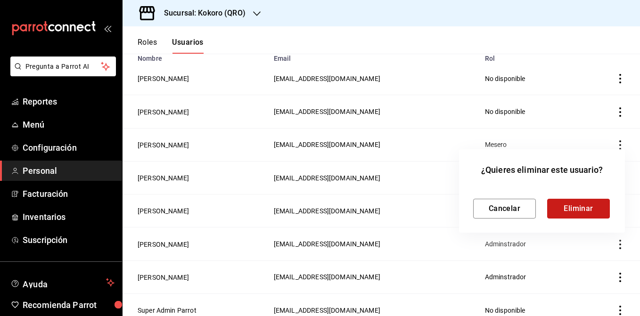
click at [574, 211] on button "Eliminar" at bounding box center [578, 209] width 63 height 20
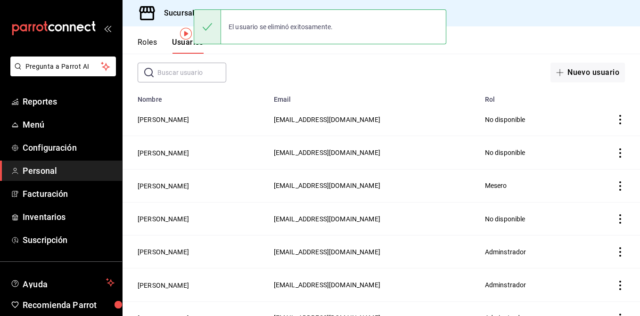
scroll to position [37, 0]
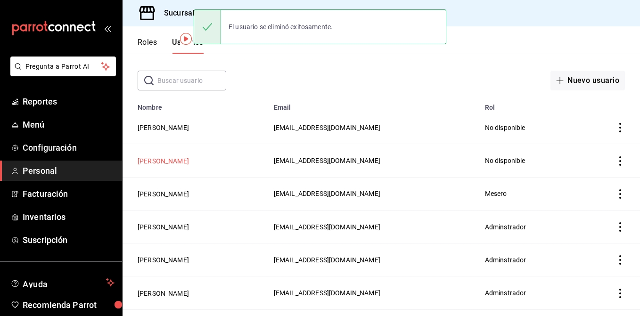
click at [156, 163] on button "[PERSON_NAME]" at bounding box center [163, 160] width 51 height 9
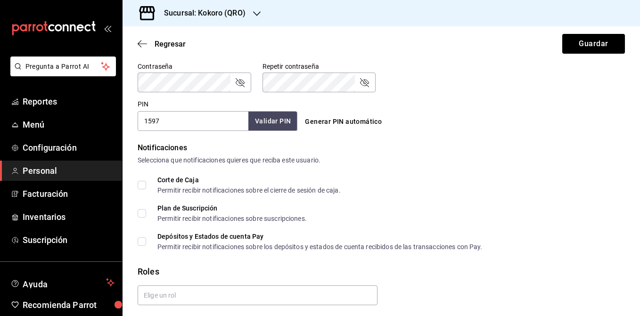
scroll to position [437, 0]
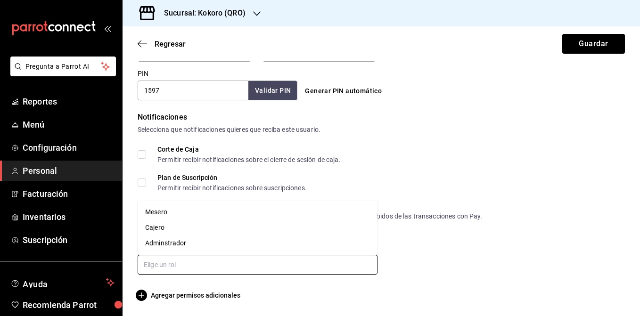
click at [172, 266] on input "text" at bounding box center [258, 265] width 240 height 20
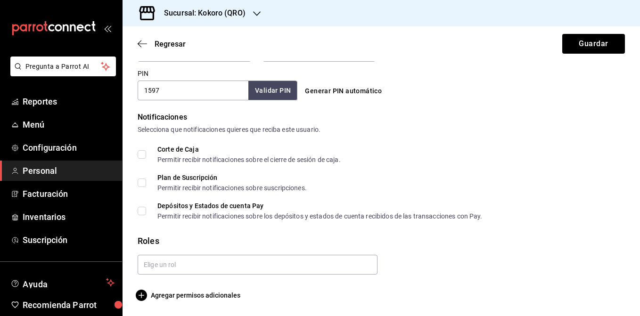
click at [472, 181] on div "Plan de Suscripción Permitir recibir notificaciones sobre suscripciones." at bounding box center [381, 182] width 487 height 17
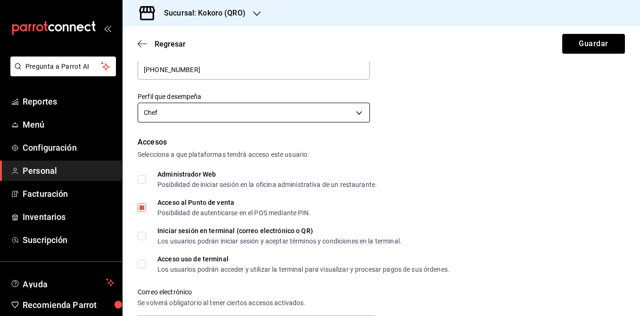
scroll to position [0, 0]
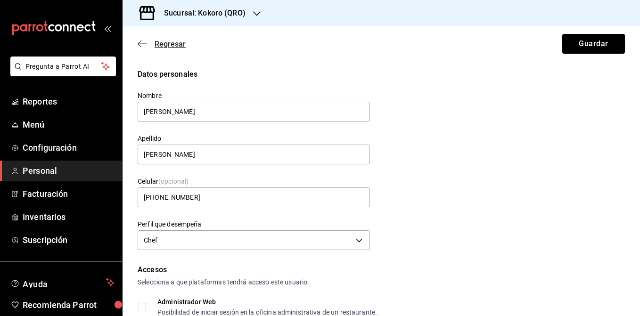
click at [143, 41] on icon "button" at bounding box center [142, 44] width 9 height 8
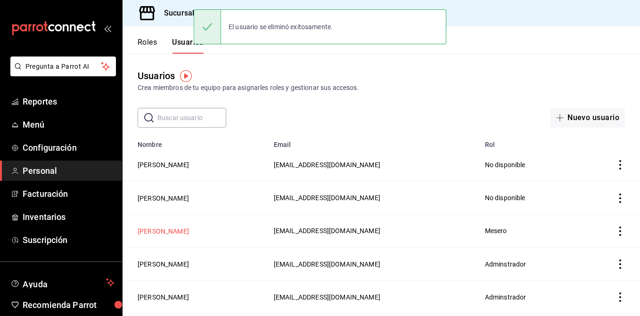
click at [160, 230] on button "[PERSON_NAME]" at bounding box center [163, 231] width 51 height 9
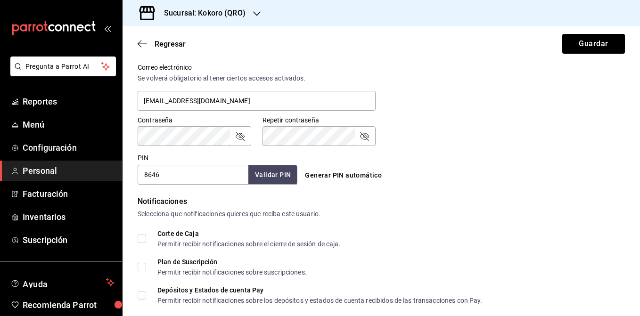
scroll to position [468, 0]
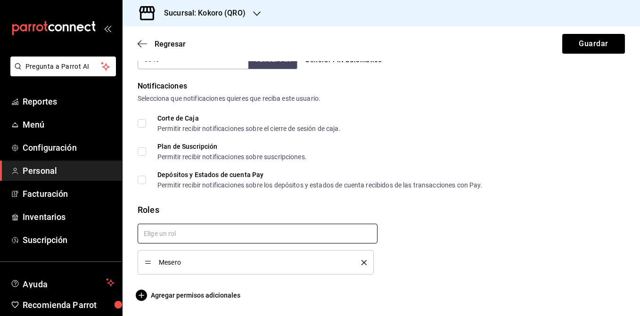
click at [198, 238] on input "text" at bounding box center [258, 234] width 240 height 20
click at [374, 219] on div "Mesero" at bounding box center [253, 245] width 247 height 58
click at [144, 49] on div "Regresar Guardar" at bounding box center [380, 43] width 517 height 35
click at [144, 48] on icon "button" at bounding box center [142, 44] width 9 height 8
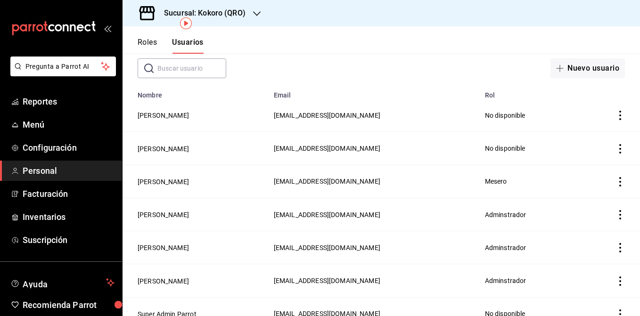
scroll to position [53, 0]
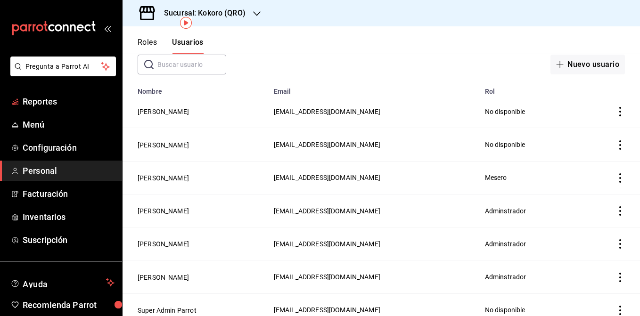
click at [67, 112] on ul "Reportes Menú Configuración Personal Facturación Inventarios Suscripción" at bounding box center [61, 170] width 122 height 159
click at [66, 107] on span "Reportes" at bounding box center [69, 101] width 92 height 13
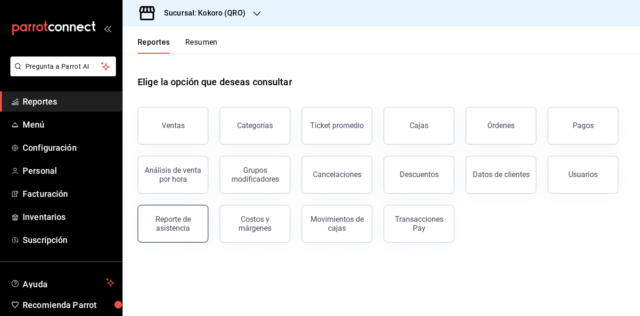
click at [176, 228] on div "Reporte de asistencia" at bounding box center [173, 224] width 58 height 18
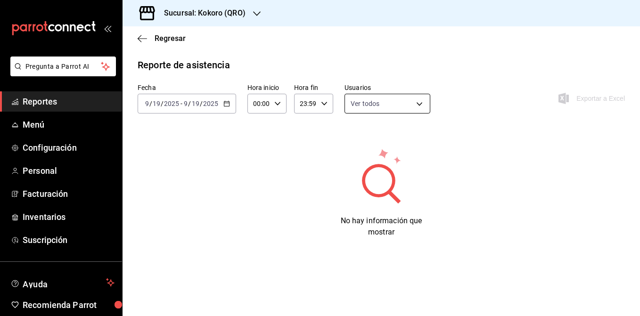
click at [395, 103] on body "Pregunta a Parrot AI Reportes Menú Configuración Personal Facturación Inventari…" at bounding box center [320, 158] width 640 height 316
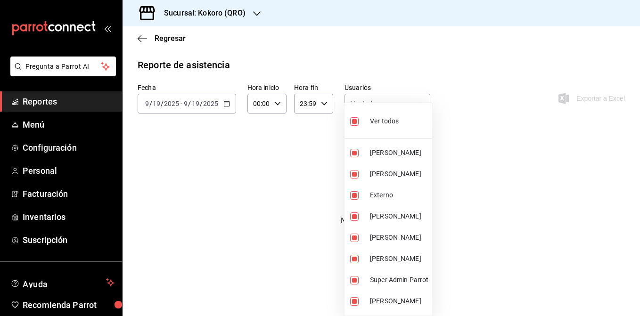
click at [481, 214] on div at bounding box center [320, 158] width 640 height 316
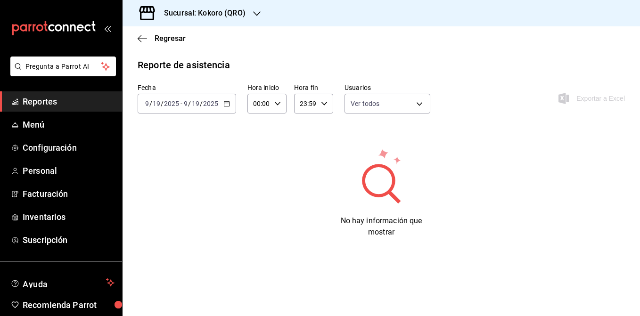
click at [140, 48] on div "Regresar" at bounding box center [380, 38] width 517 height 24
click at [140, 41] on icon "button" at bounding box center [140, 38] width 4 height 7
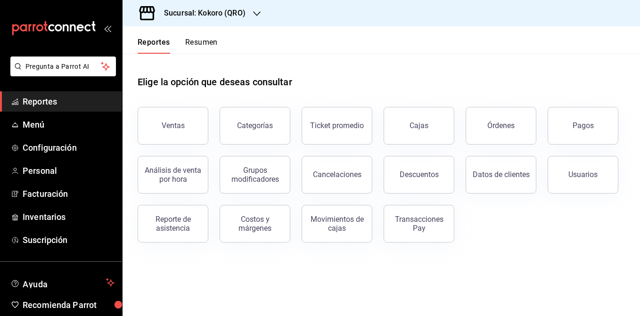
click at [72, 100] on span "Reportes" at bounding box center [69, 101] width 92 height 13
click at [258, 11] on icon "button" at bounding box center [257, 14] width 8 height 8
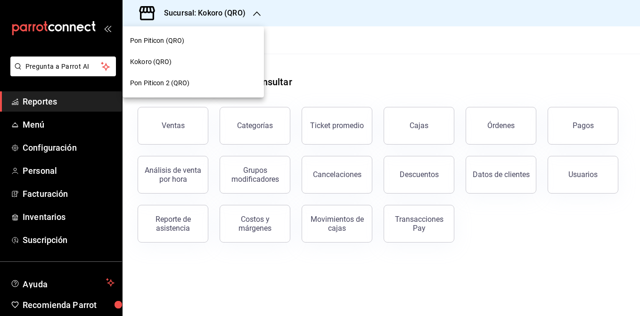
click at [184, 43] on span "Pon Piticon (QRO)" at bounding box center [157, 41] width 54 height 10
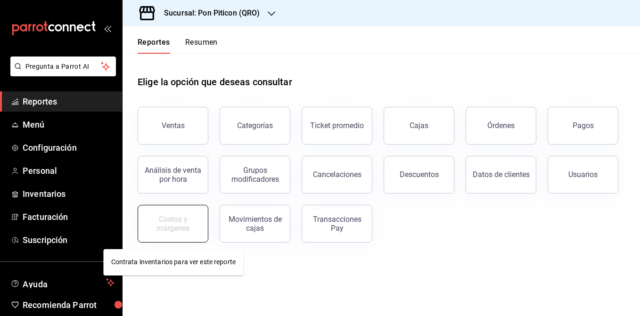
click at [166, 222] on div "Costos y márgenes" at bounding box center [173, 224] width 58 height 18
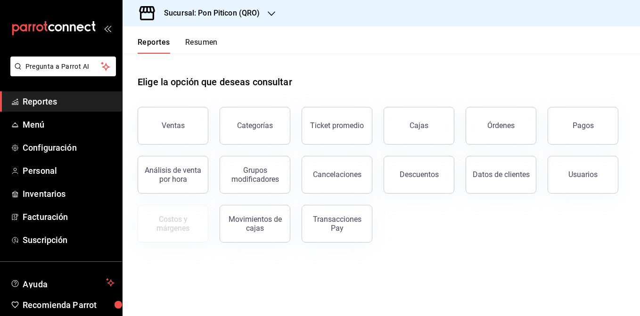
click at [250, 27] on header "Reportes Resumen" at bounding box center [380, 39] width 517 height 27
click at [255, 17] on h3 "Sucursal: Pon Piticon (QRO)" at bounding box center [208, 13] width 104 height 11
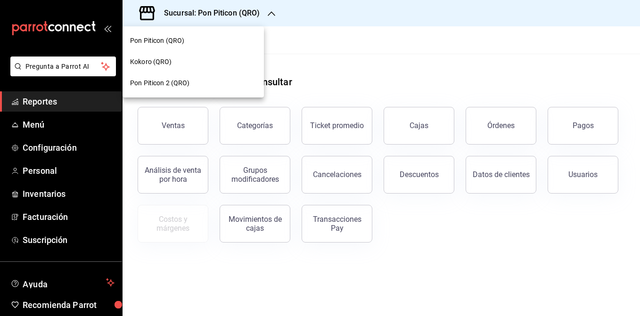
click at [167, 87] on span "Pon Piticon 2 (QRO)" at bounding box center [160, 83] width 60 height 10
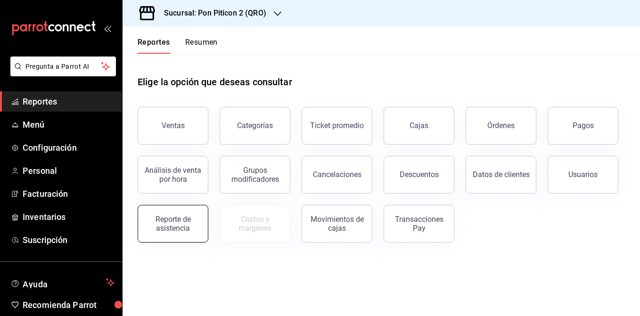
click at [171, 235] on button "Reporte de asistencia" at bounding box center [173, 224] width 71 height 38
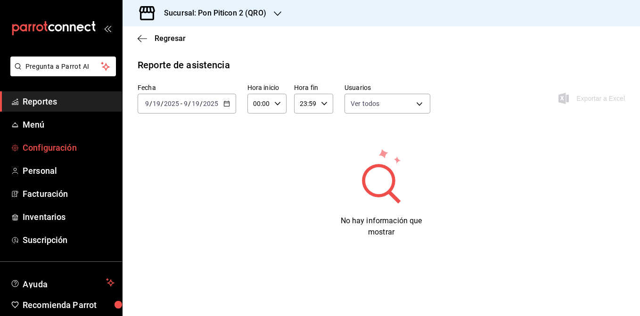
click at [63, 144] on span "Configuración" at bounding box center [69, 147] width 92 height 13
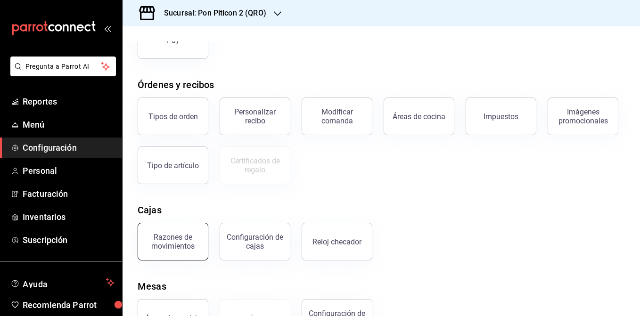
scroll to position [162, 0]
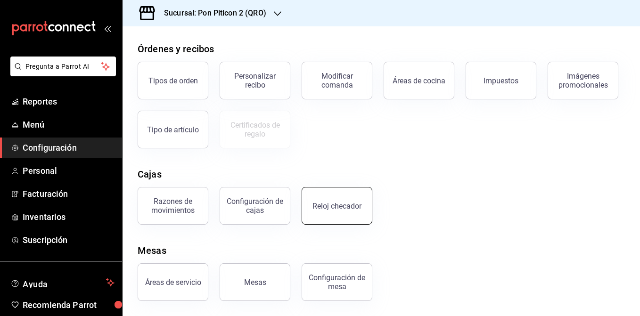
click at [331, 195] on button "Reloj checador" at bounding box center [336, 206] width 71 height 38
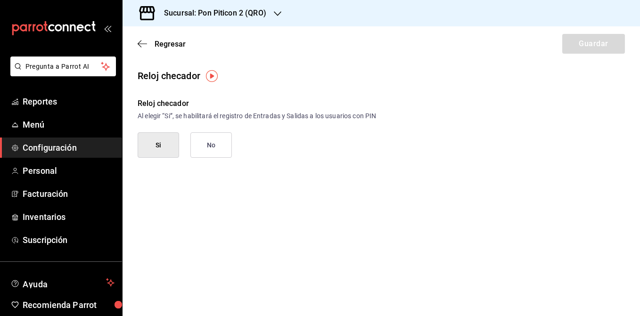
click at [147, 142] on button "Si" at bounding box center [158, 144] width 41 height 25
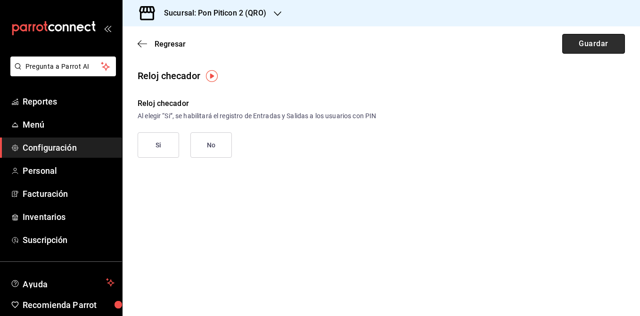
click at [581, 47] on button "Guardar" at bounding box center [593, 44] width 63 height 20
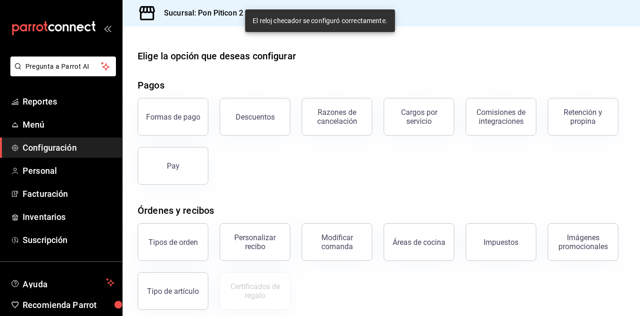
scroll to position [162, 0]
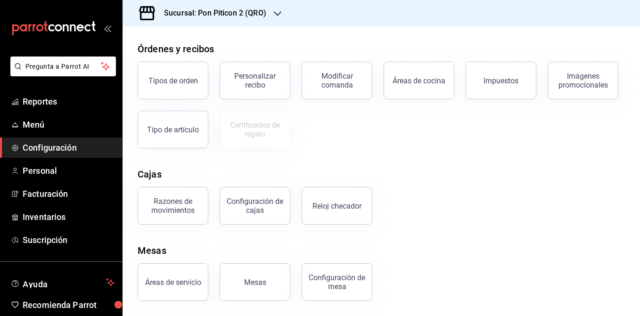
drag, startPoint x: 241, startPoint y: 219, endPoint x: 440, endPoint y: 159, distance: 208.1
click at [440, 159] on div "Elige la opción que deseas configurar Pagos Formas de pago Descuentos Razones d…" at bounding box center [380, 94] width 517 height 414
click at [336, 200] on button "Reloj checador" at bounding box center [336, 206] width 71 height 38
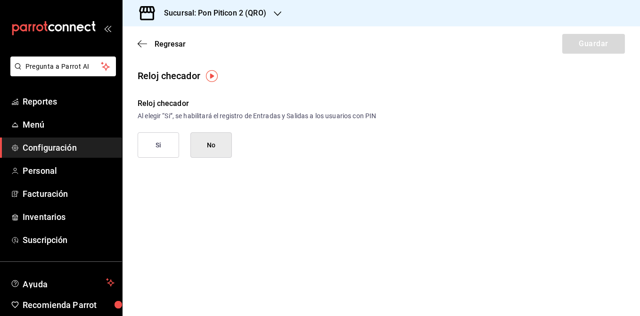
click at [165, 147] on button "Si" at bounding box center [158, 144] width 41 height 25
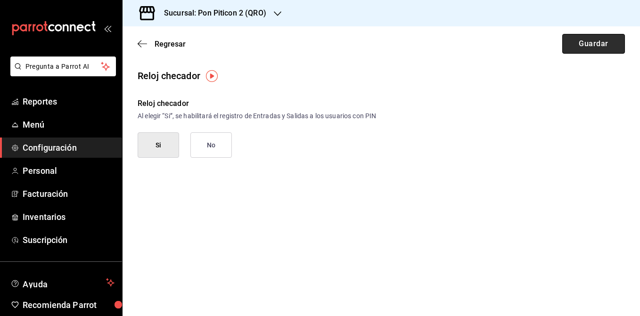
click at [579, 41] on button "Guardar" at bounding box center [593, 44] width 63 height 20
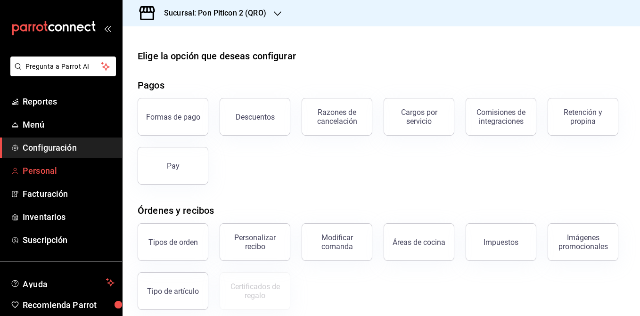
click at [80, 172] on span "Personal" at bounding box center [69, 170] width 92 height 13
